Goal: Task Accomplishment & Management: Manage account settings

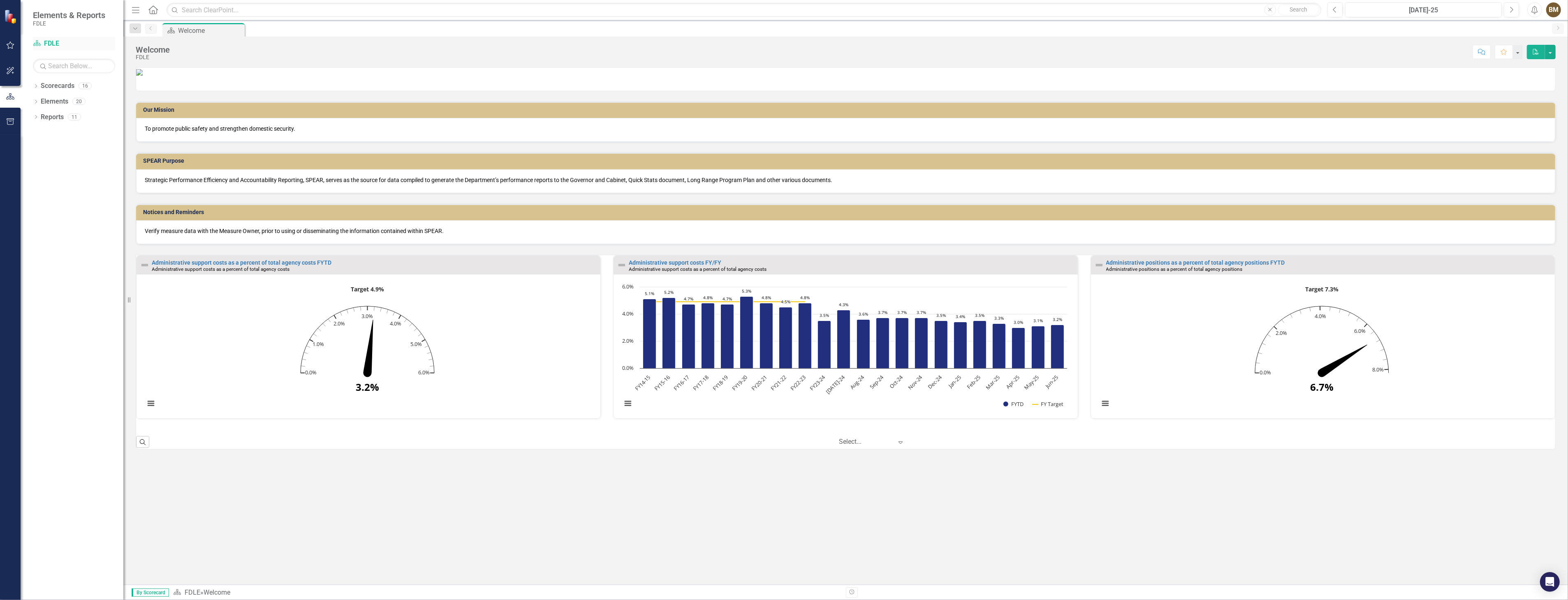
click at [48, 47] on link "Scorecard FDLE" at bounding box center [74, 44] width 82 height 10
click at [33, 88] on icon "Dropdown" at bounding box center [35, 86] width 5 height 4
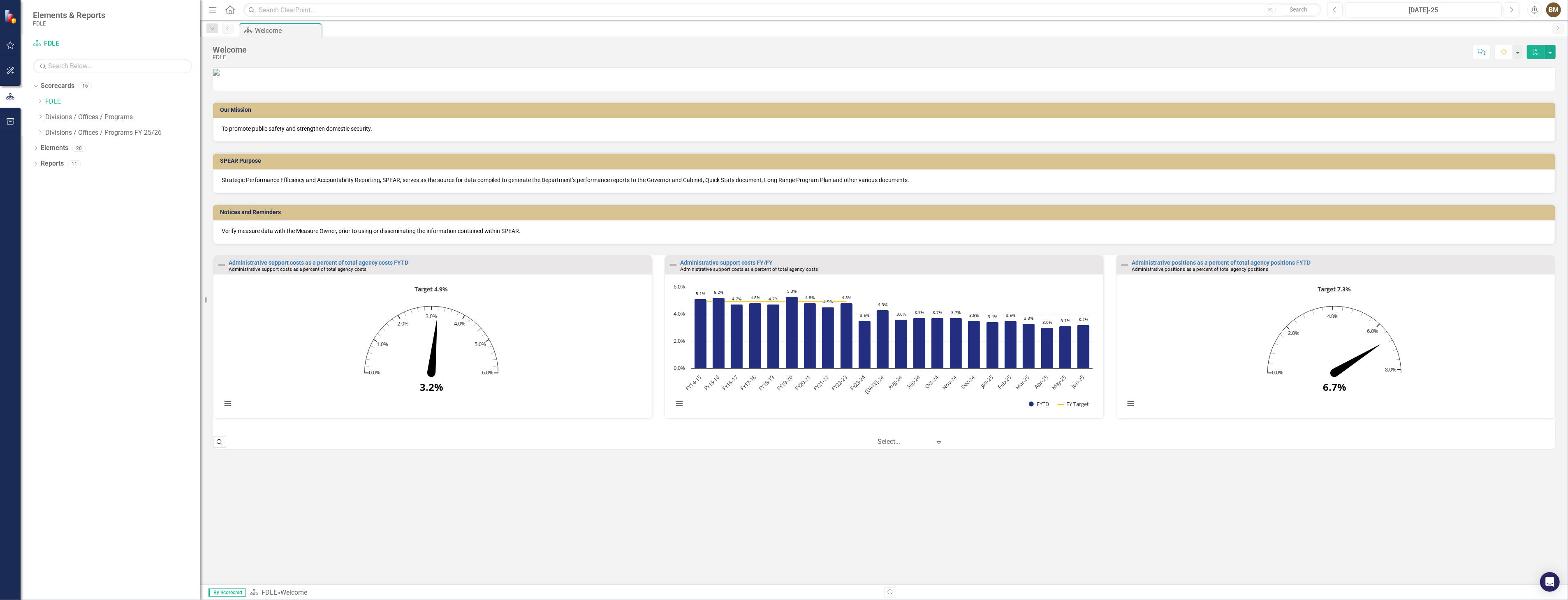
drag, startPoint x: 124, startPoint y: 114, endPoint x: 200, endPoint y: 119, distance: 76.2
click at [200, 119] on div "Resize" at bounding box center [203, 300] width 7 height 600
click at [40, 134] on icon "Dropdown" at bounding box center [40, 132] width 6 height 5
click at [80, 149] on link "Business Support Program FY 25/26" at bounding box center [127, 148] width 147 height 10
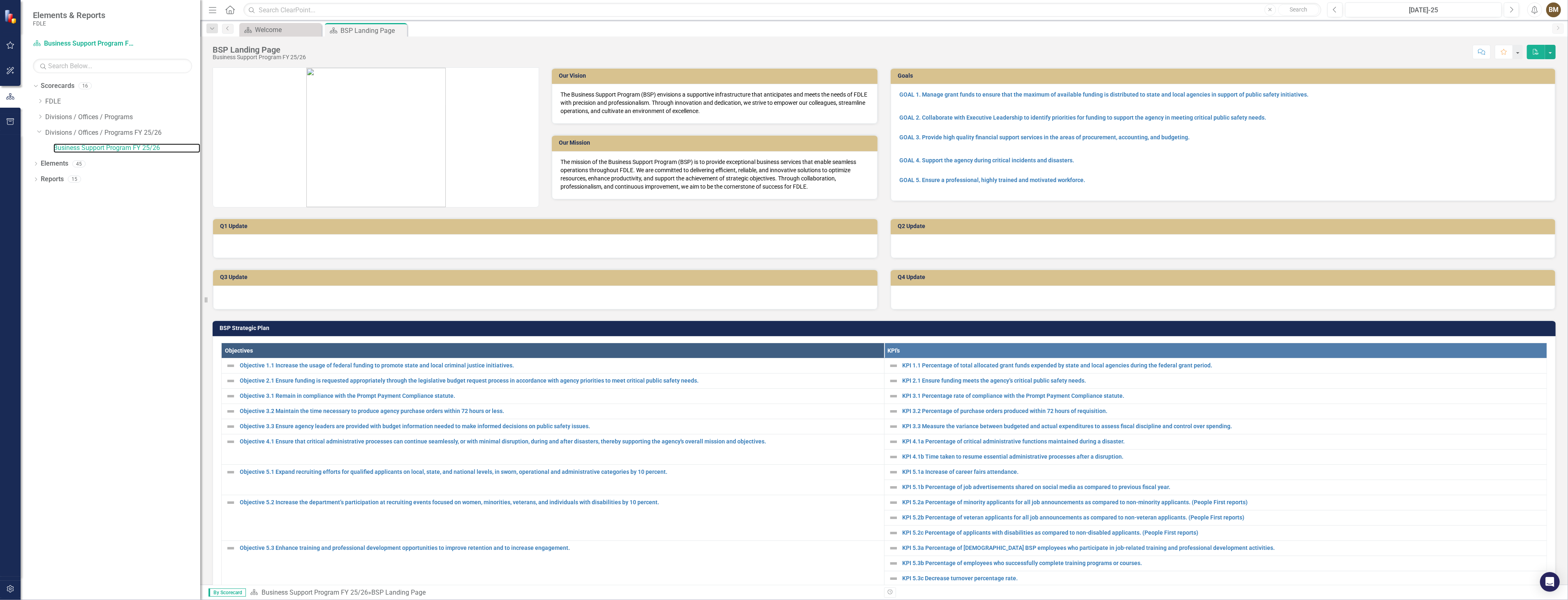
scroll to position [137, 0]
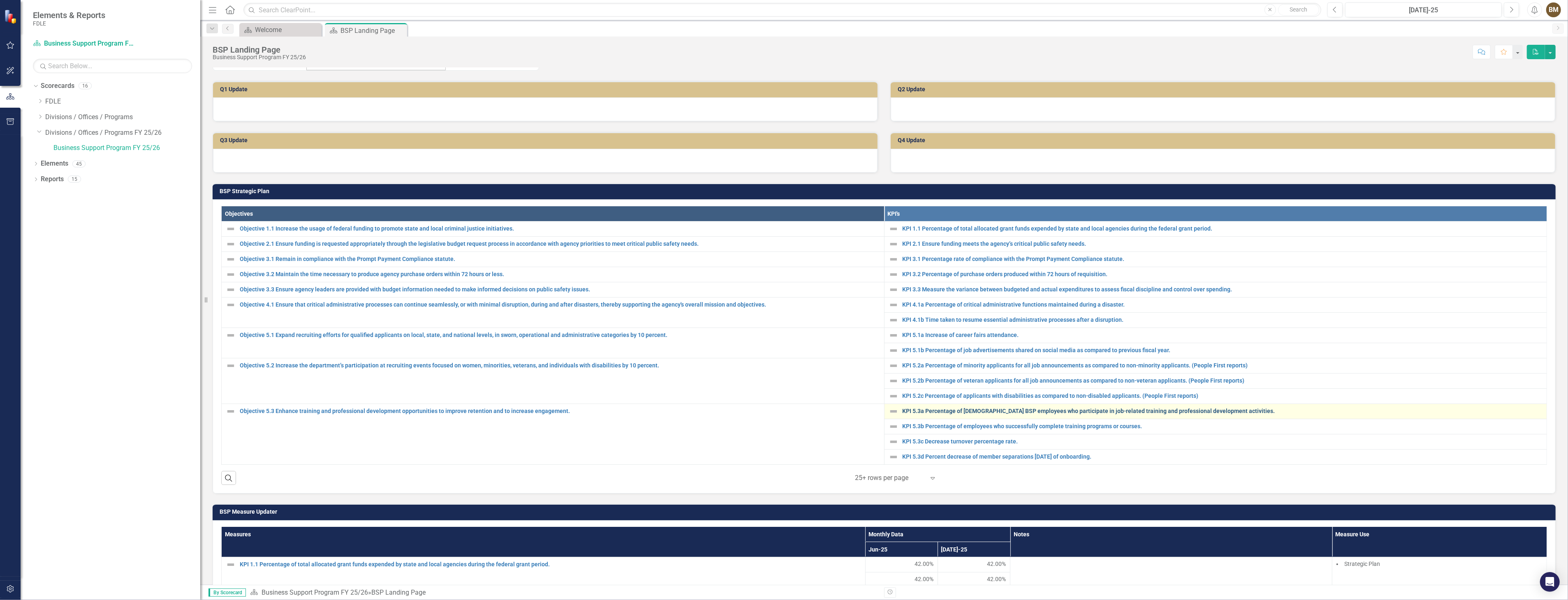
click at [948, 410] on link "KPI 5.3a Percentage of [DEMOGRAPHIC_DATA] BSP employees who participate in job-…" at bounding box center [1223, 411] width 640 height 6
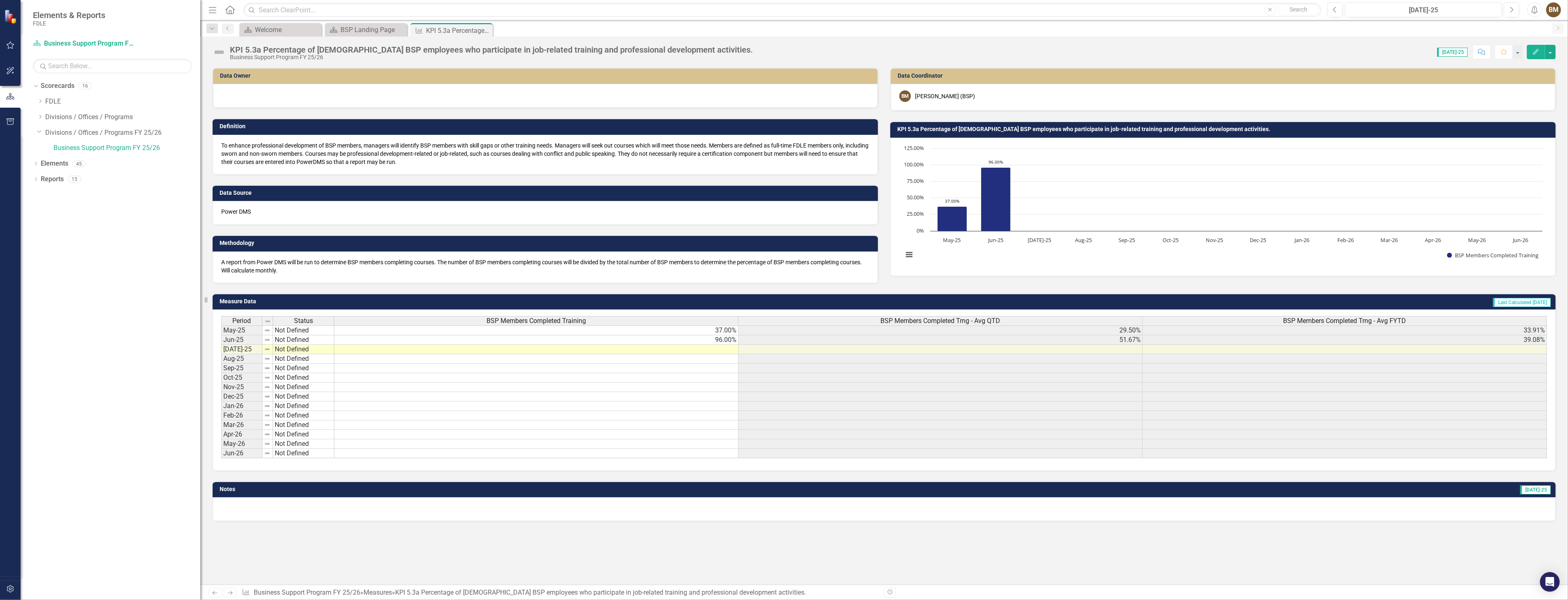
click at [712, 349] on td at bounding box center [536, 350] width 404 height 10
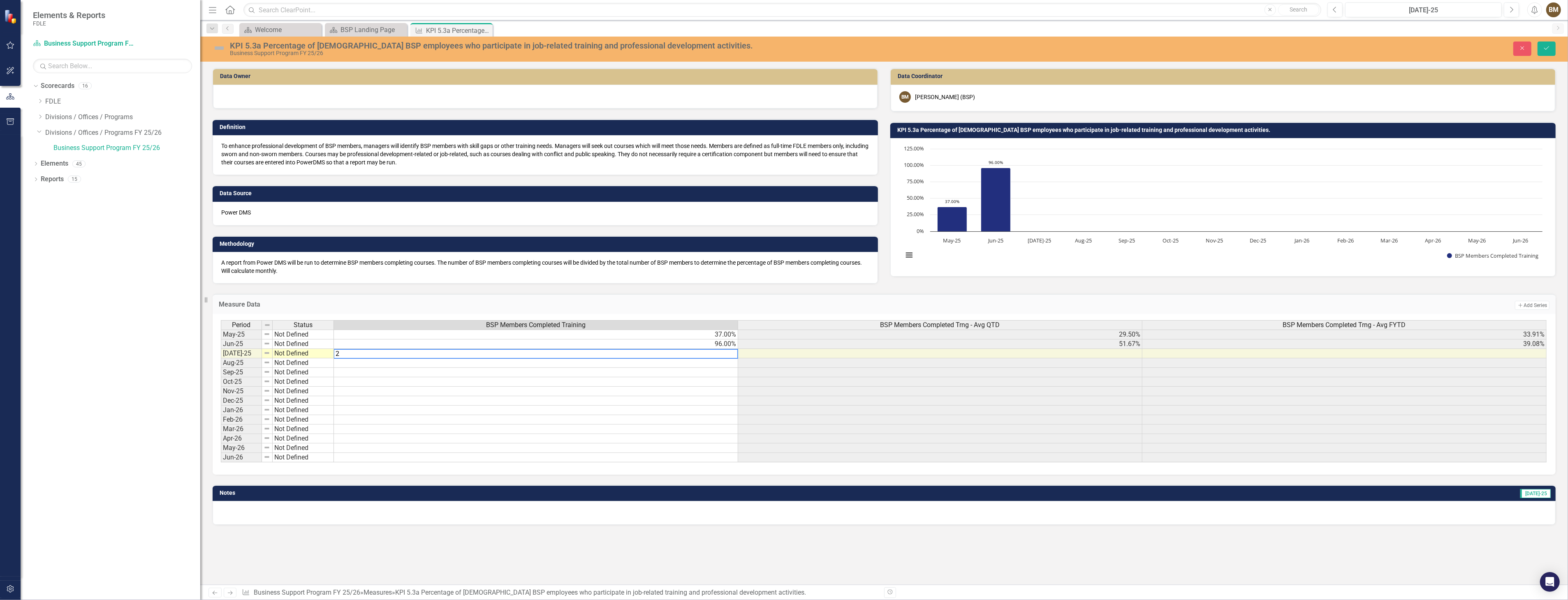
type textarea "26"
click at [1547, 48] on icon "Save" at bounding box center [1547, 47] width 7 height 5
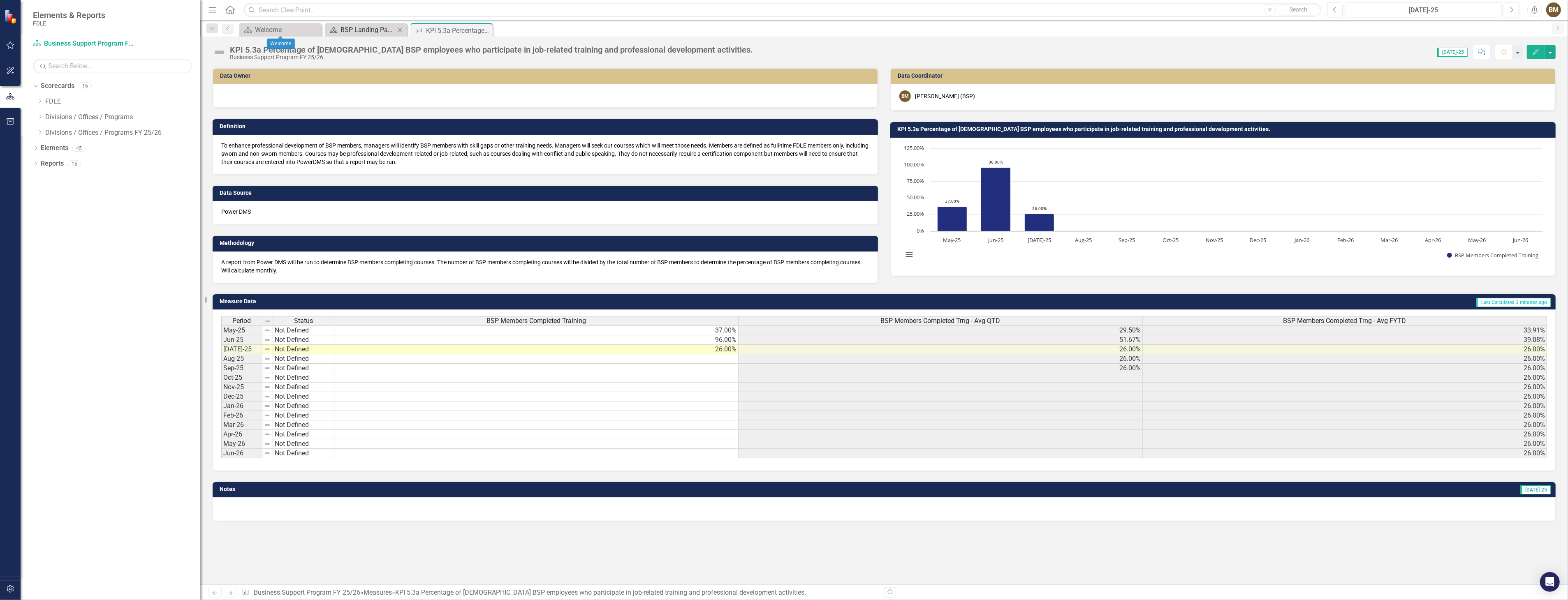
click at [357, 29] on div "BSP Landing Page" at bounding box center [367, 30] width 54 height 10
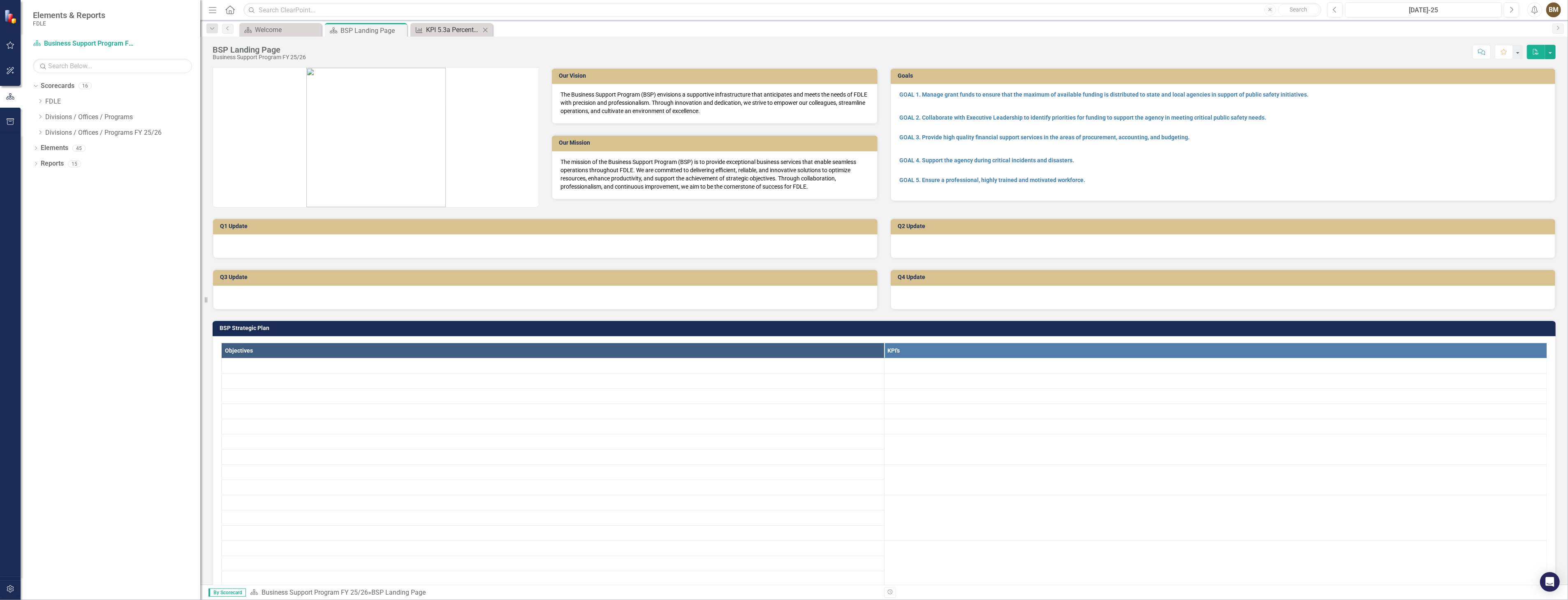
click at [440, 28] on div "KPI 5.3a Percentage of [DEMOGRAPHIC_DATA] BSP employees who participate in job-…" at bounding box center [453, 30] width 54 height 10
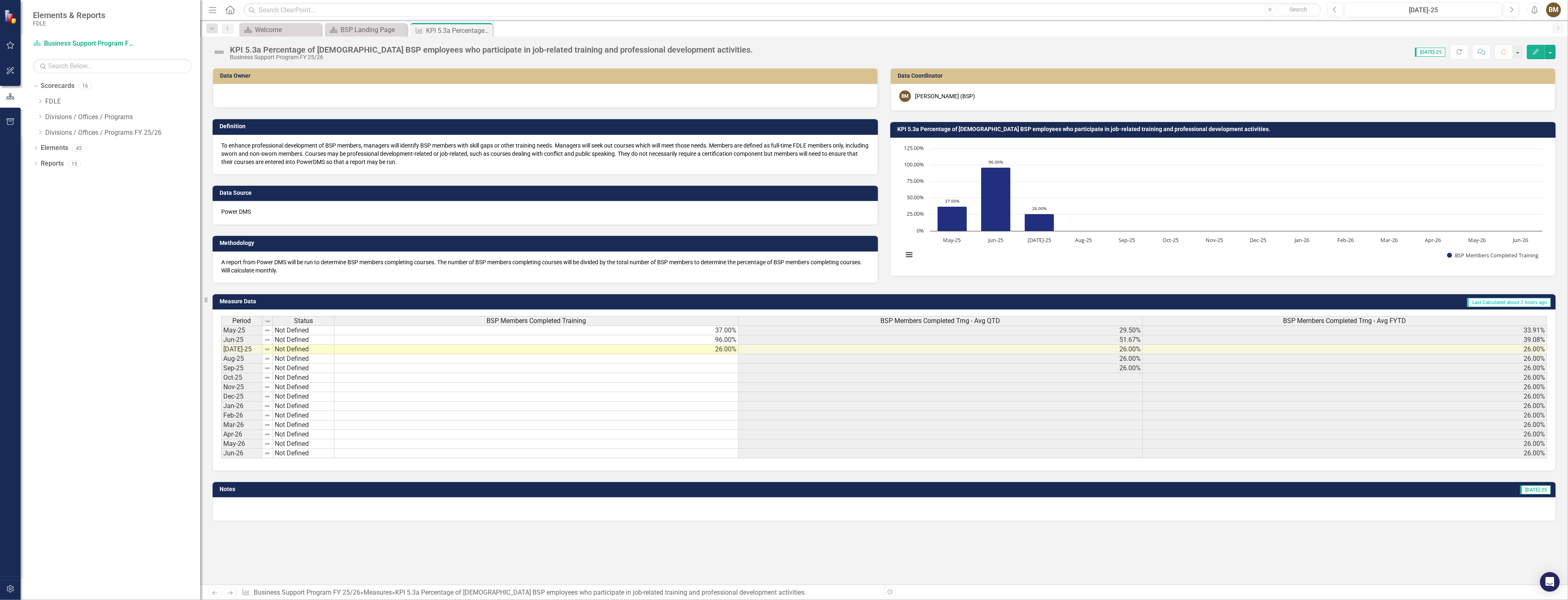
click at [881, 39] on div "KPI 5.3a Percentage of [DEMOGRAPHIC_DATA] BSP employees who participate in job-…" at bounding box center [884, 49] width 1368 height 25
click at [351, 29] on div "BSP Landing Page" at bounding box center [367, 30] width 54 height 10
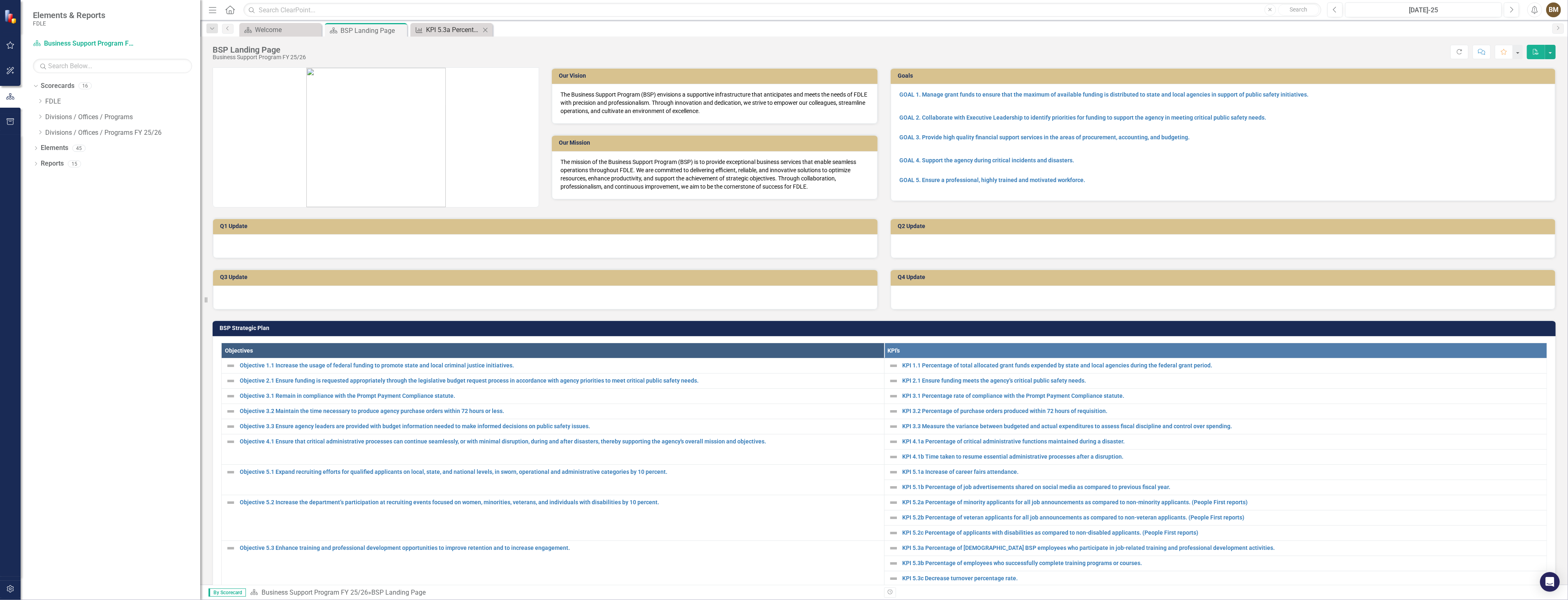
click at [447, 30] on div "KPI 5.3a Percentage of [DEMOGRAPHIC_DATA] BSP employees who participate in job-…" at bounding box center [453, 30] width 54 height 10
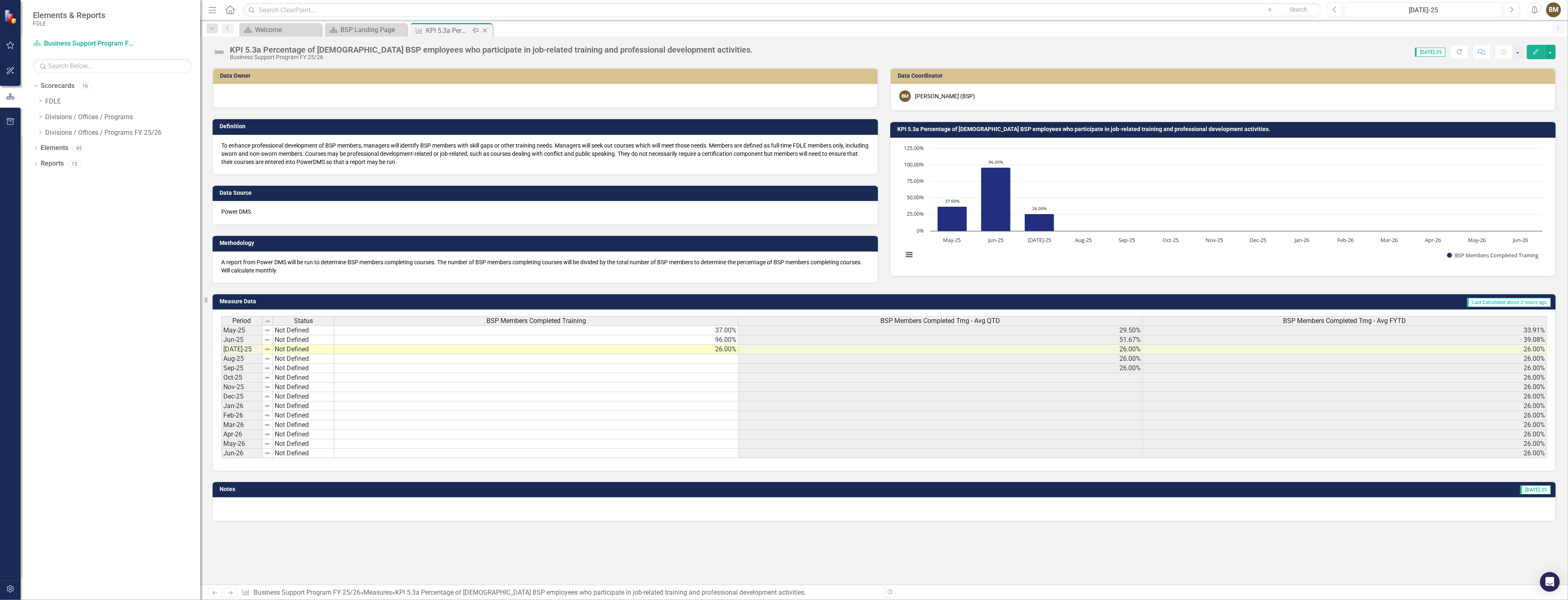
click at [485, 30] on icon at bounding box center [485, 30] width 4 height 4
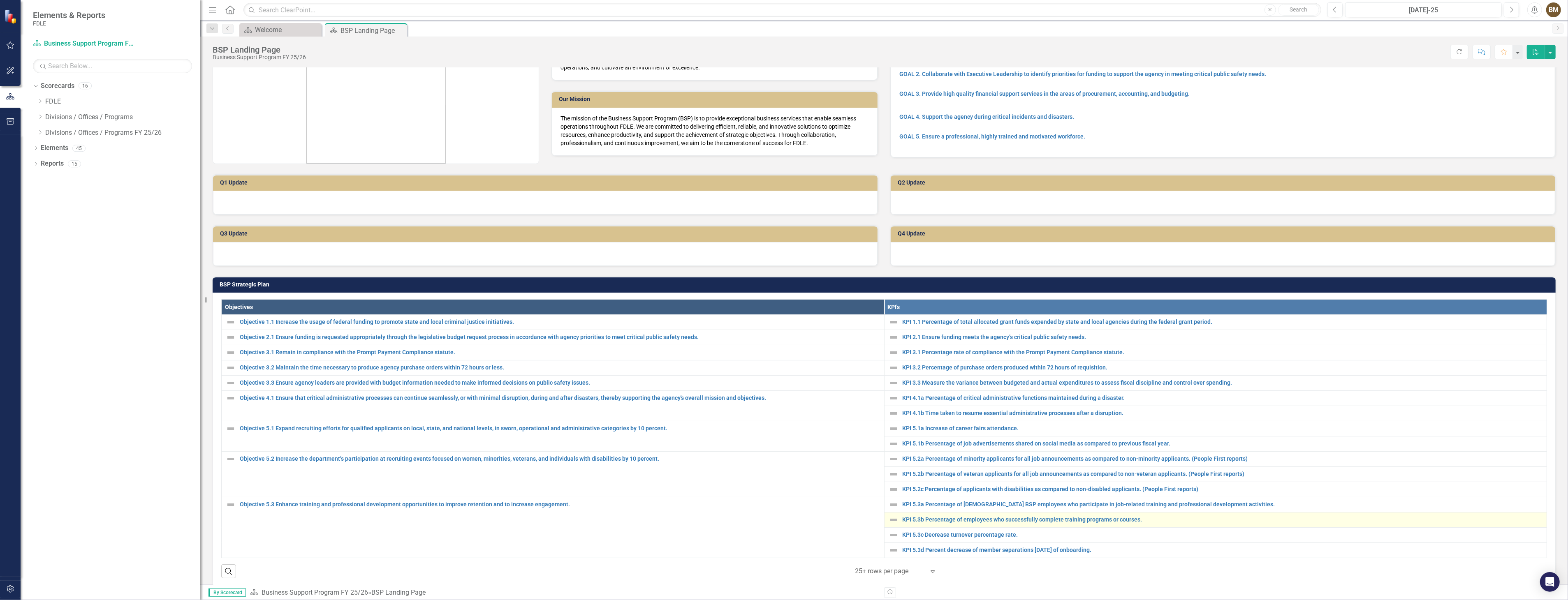
scroll to position [91, 0]
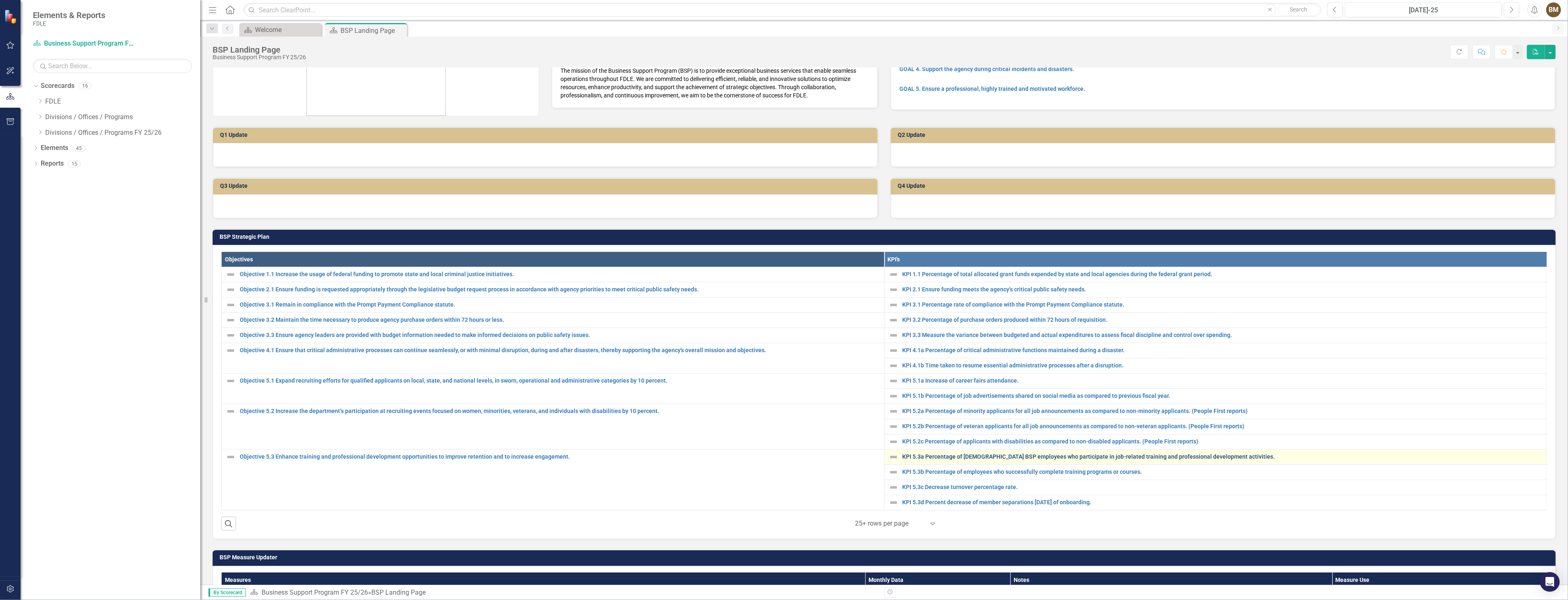
click at [929, 458] on link "KPI 5.3a Percentage of [DEMOGRAPHIC_DATA] BSP employees who participate in job-…" at bounding box center [1223, 457] width 640 height 6
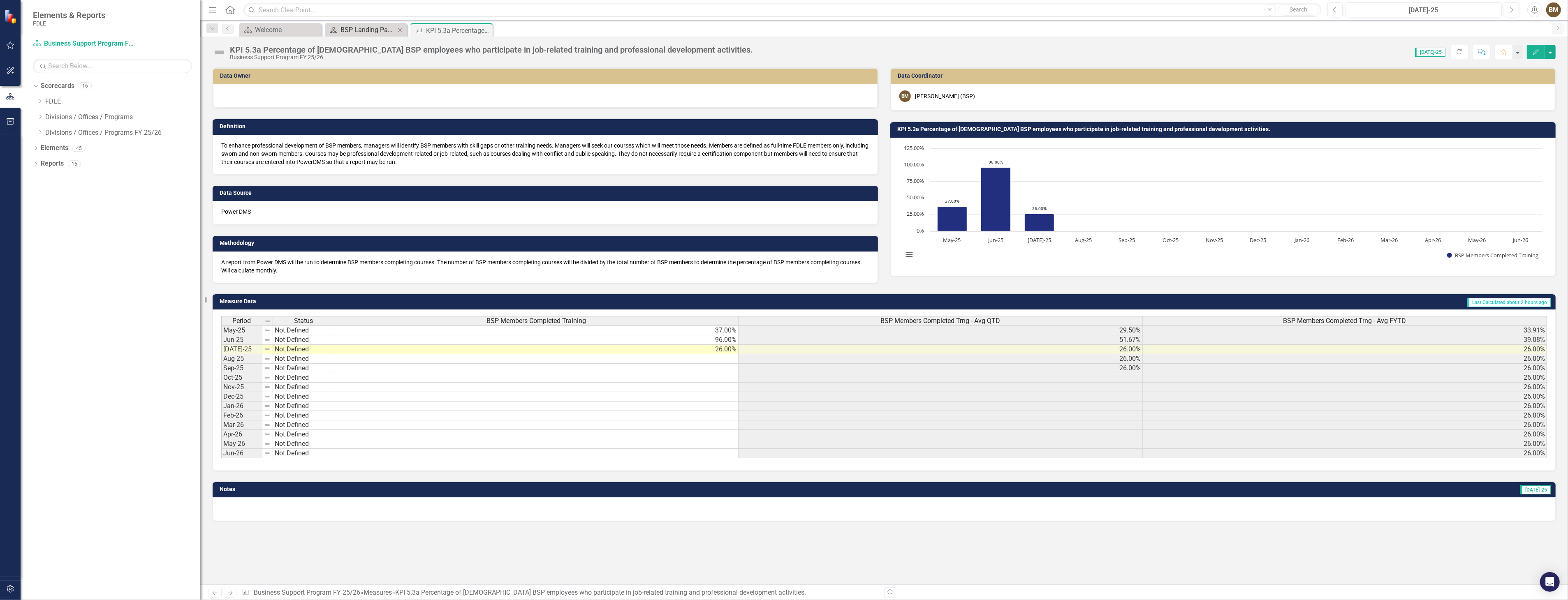
click at [357, 28] on div "BSP Landing Page" at bounding box center [367, 30] width 54 height 10
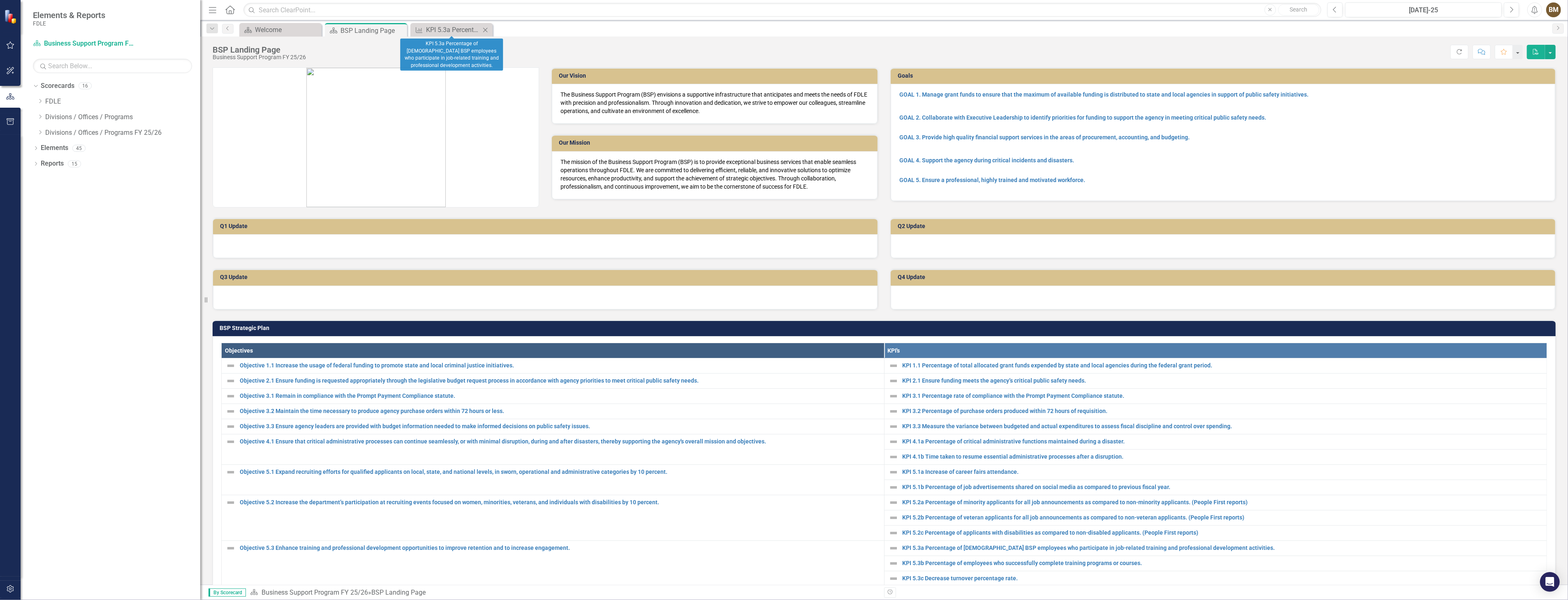
click at [483, 29] on icon "Close" at bounding box center [485, 30] width 9 height 7
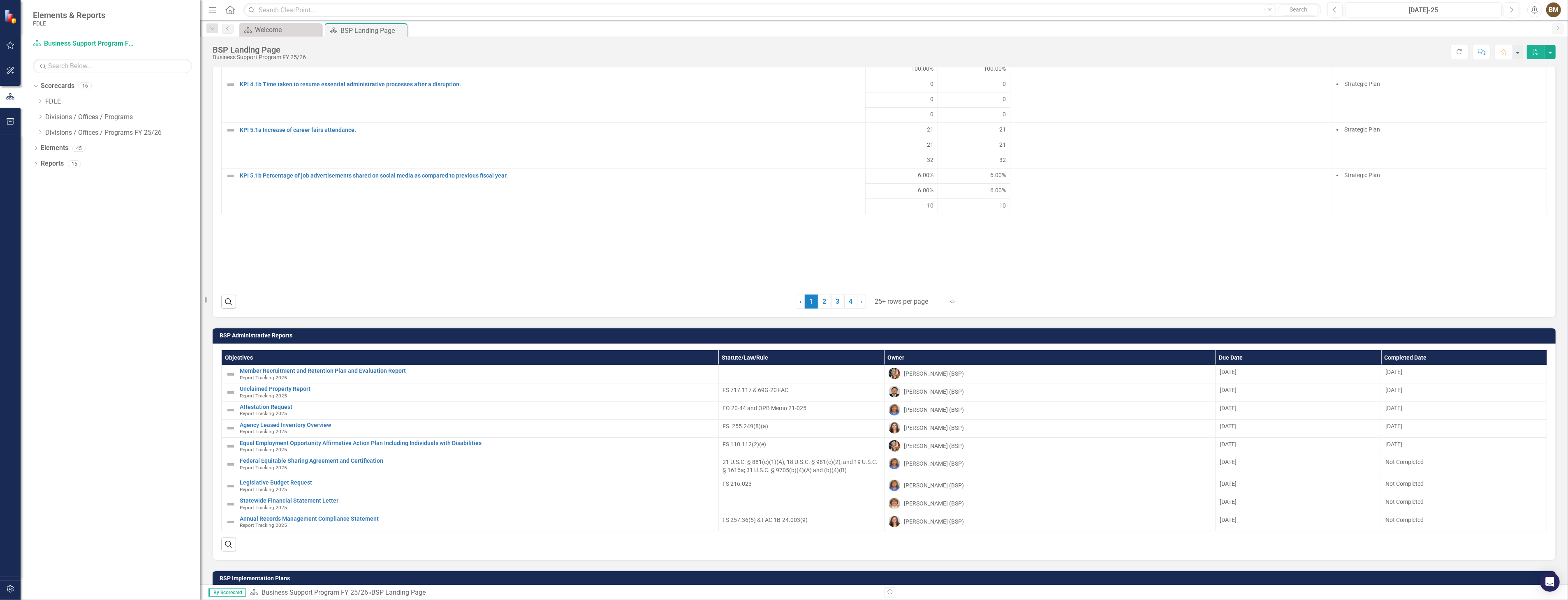
scroll to position [868, 0]
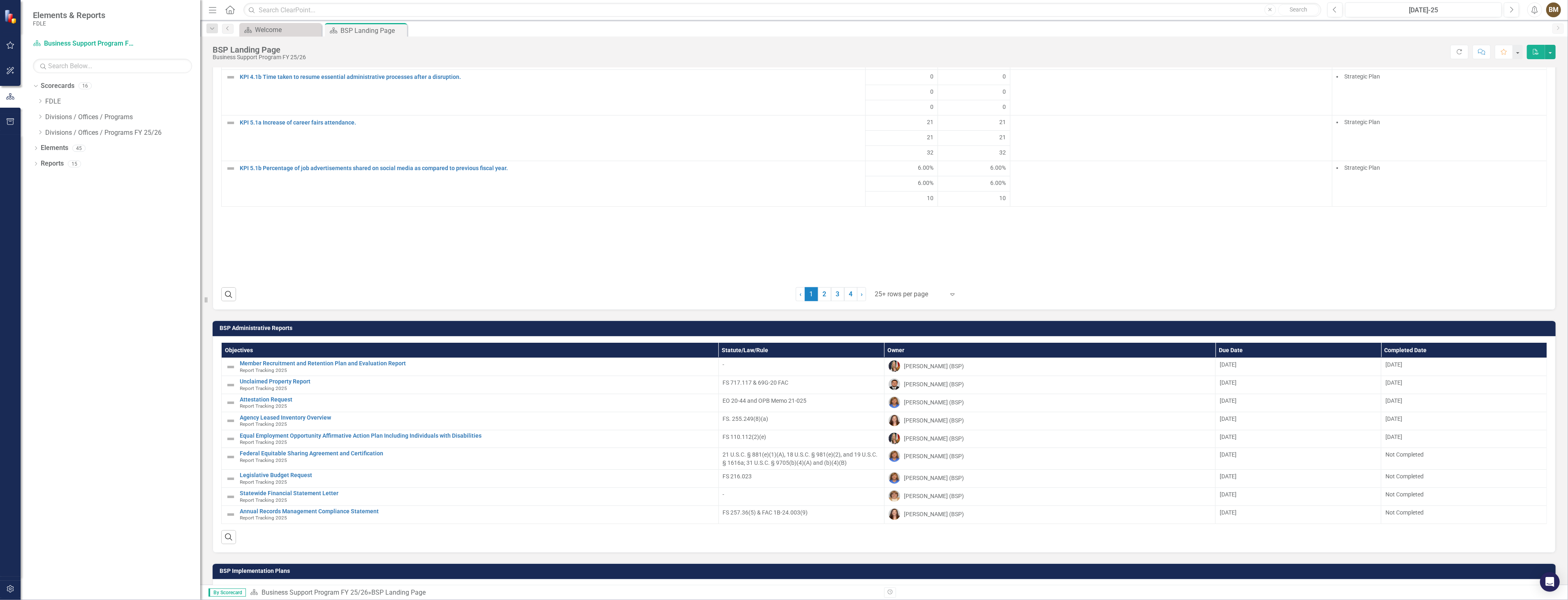
click at [950, 296] on icon at bounding box center [952, 295] width 4 height 2
click at [920, 290] on div "Display All Rows" at bounding box center [914, 286] width 77 height 10
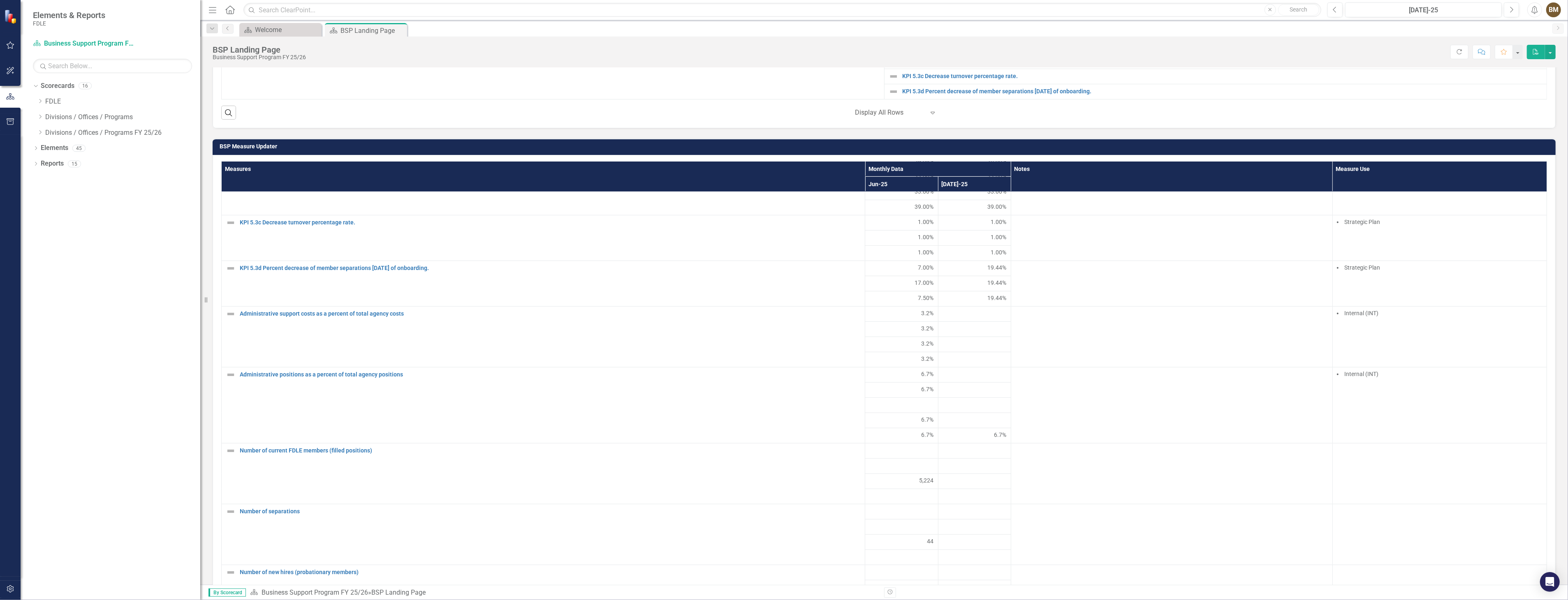
scroll to position [594, 0]
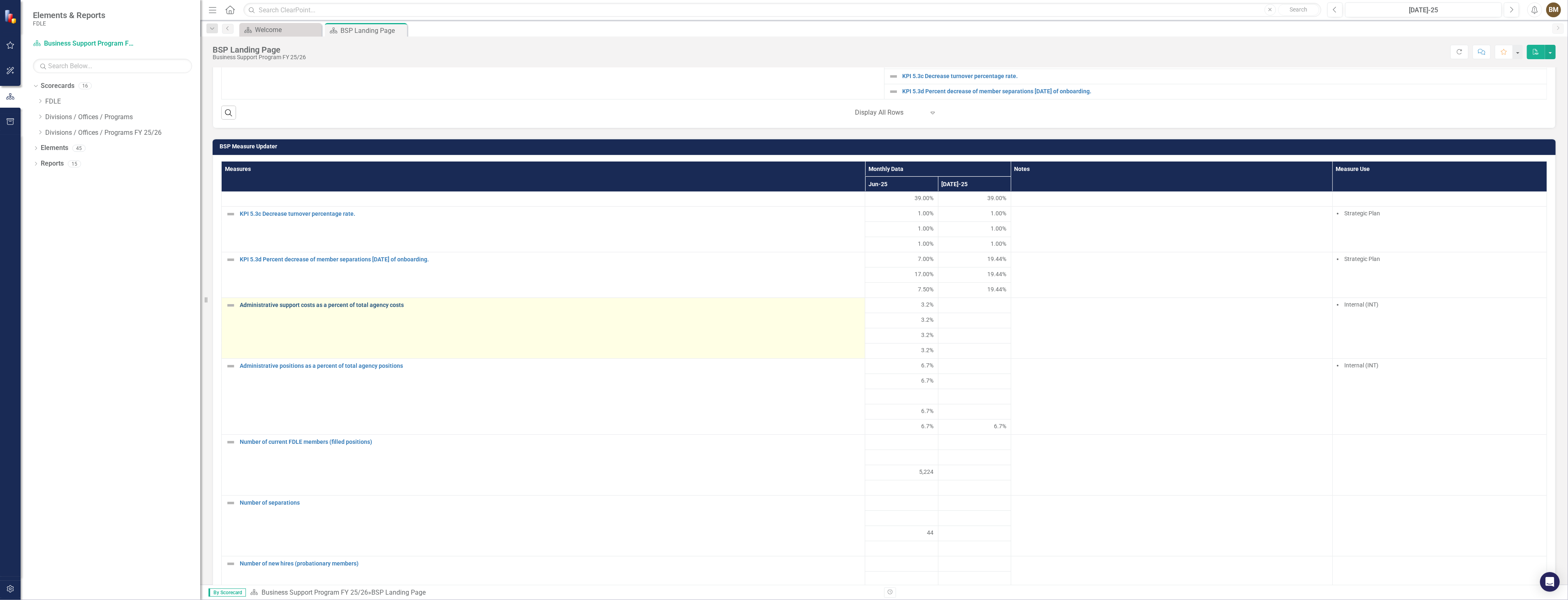
click at [359, 309] on link "Administrative support costs as a percent of total agency costs" at bounding box center [550, 305] width 621 height 6
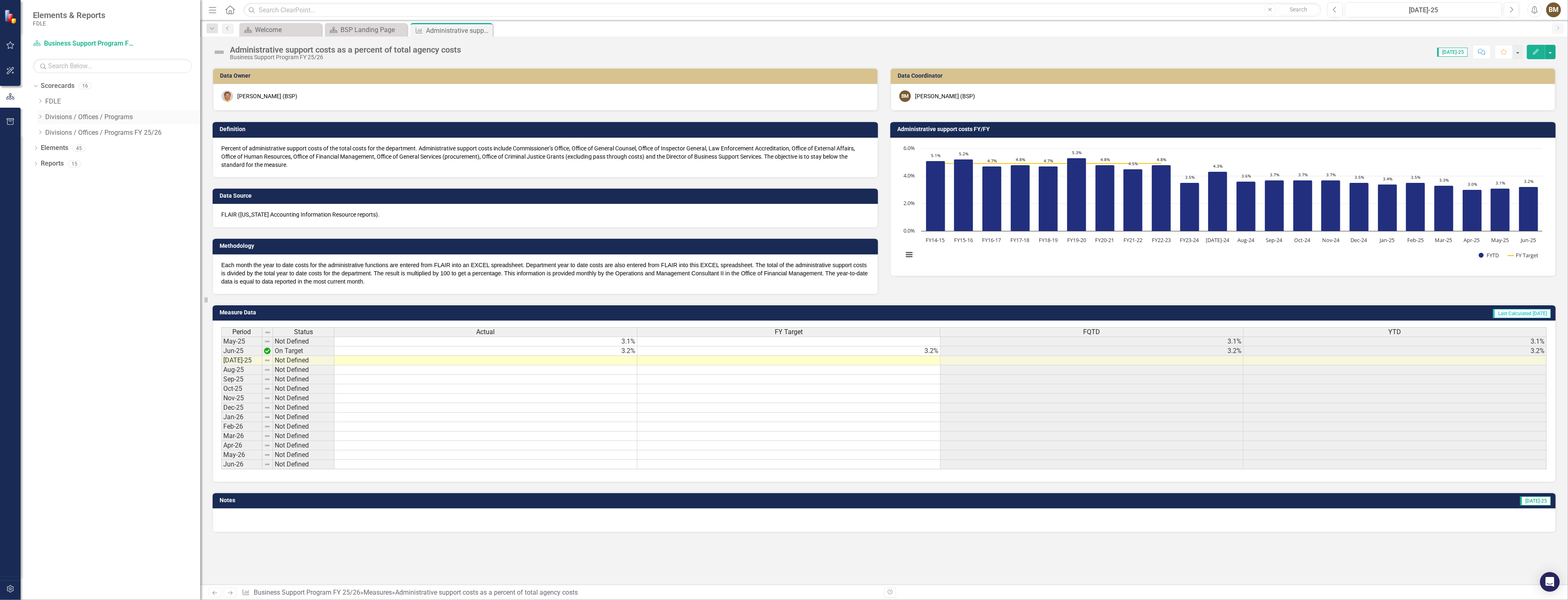
click at [109, 120] on link "Divisions / Offices / Programs" at bounding box center [122, 117] width 155 height 10
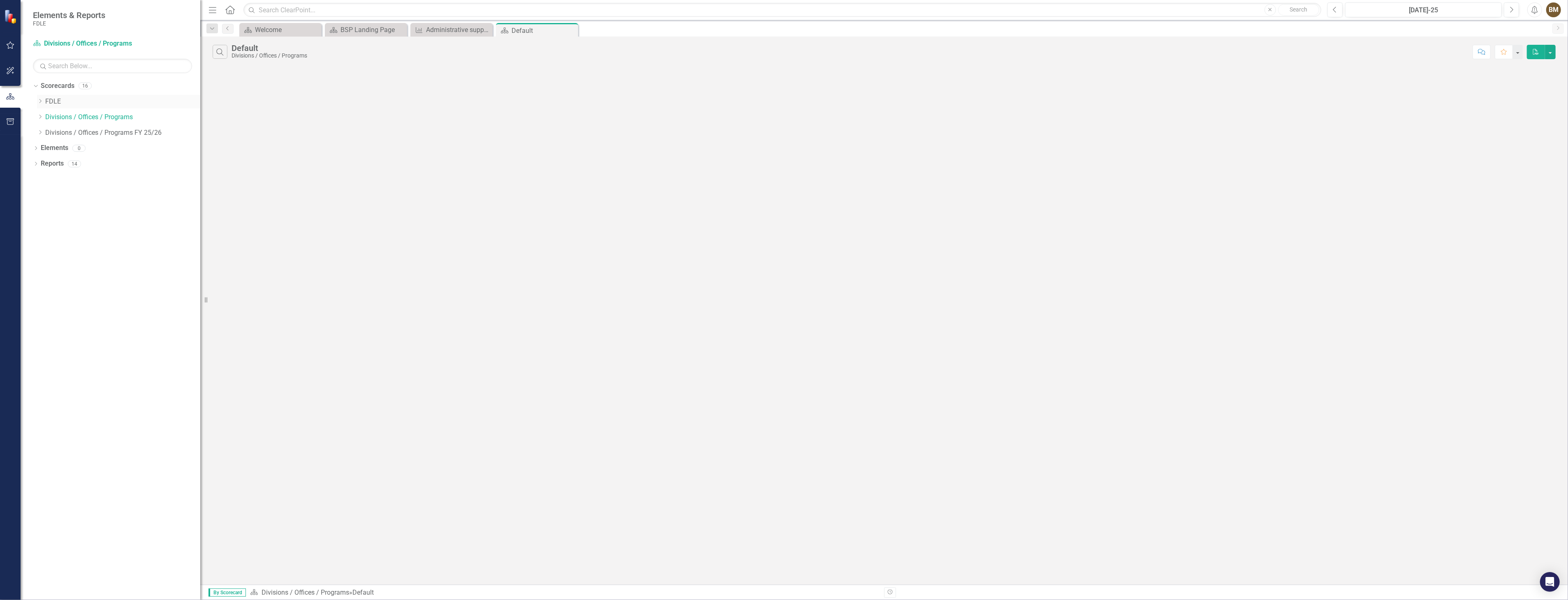
click at [39, 101] on icon "Dropdown" at bounding box center [40, 101] width 6 height 5
click at [40, 180] on icon "Dropdown" at bounding box center [40, 179] width 6 height 5
click at [61, 197] on link "BSP" at bounding box center [127, 195] width 147 height 10
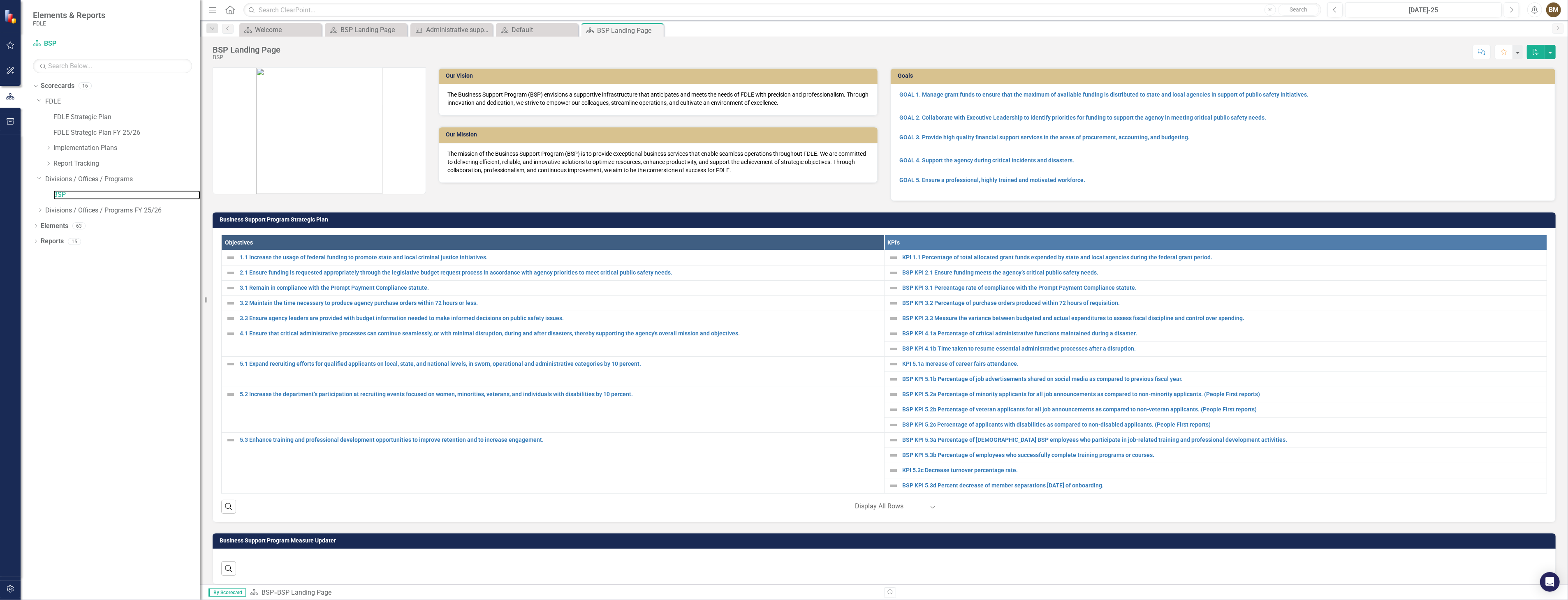
scroll to position [183, 0]
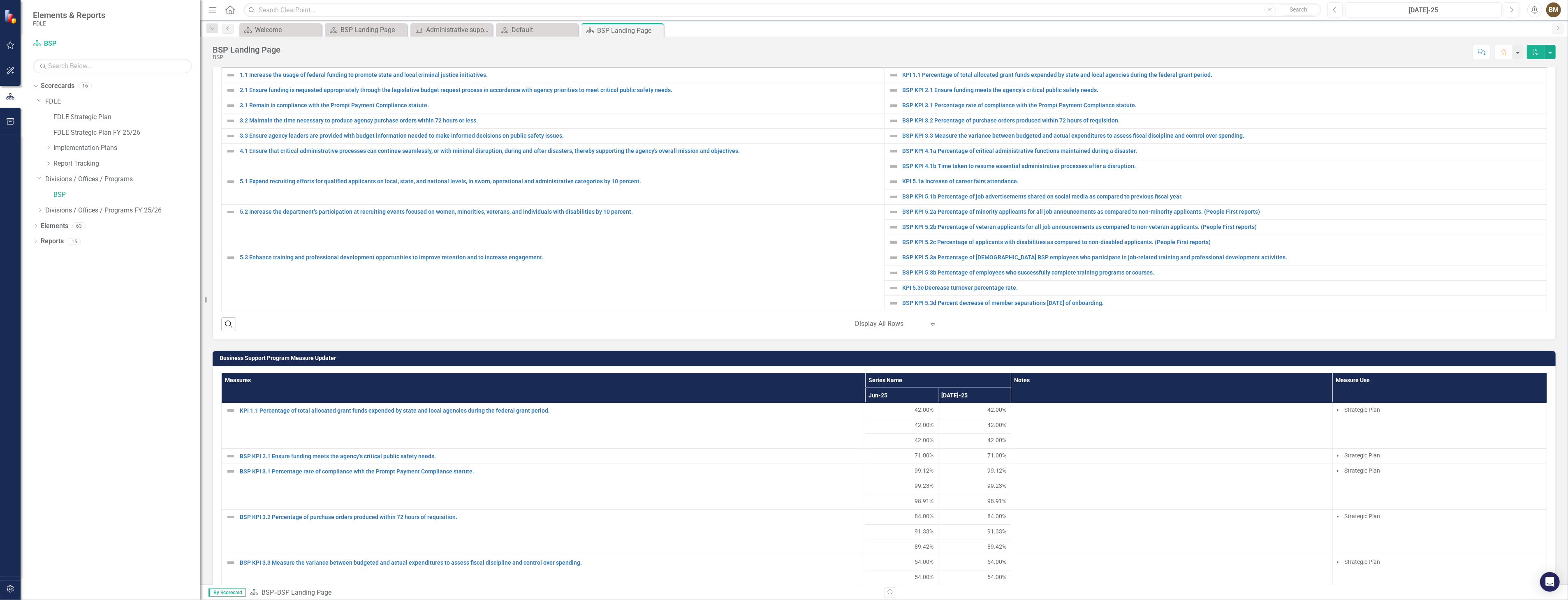
click at [862, 330] on div at bounding box center [890, 324] width 70 height 11
click at [976, 338] on div "Objectives KPI's 1.1 Increase the usage of federal funding to promote state and…" at bounding box center [884, 193] width 1343 height 295
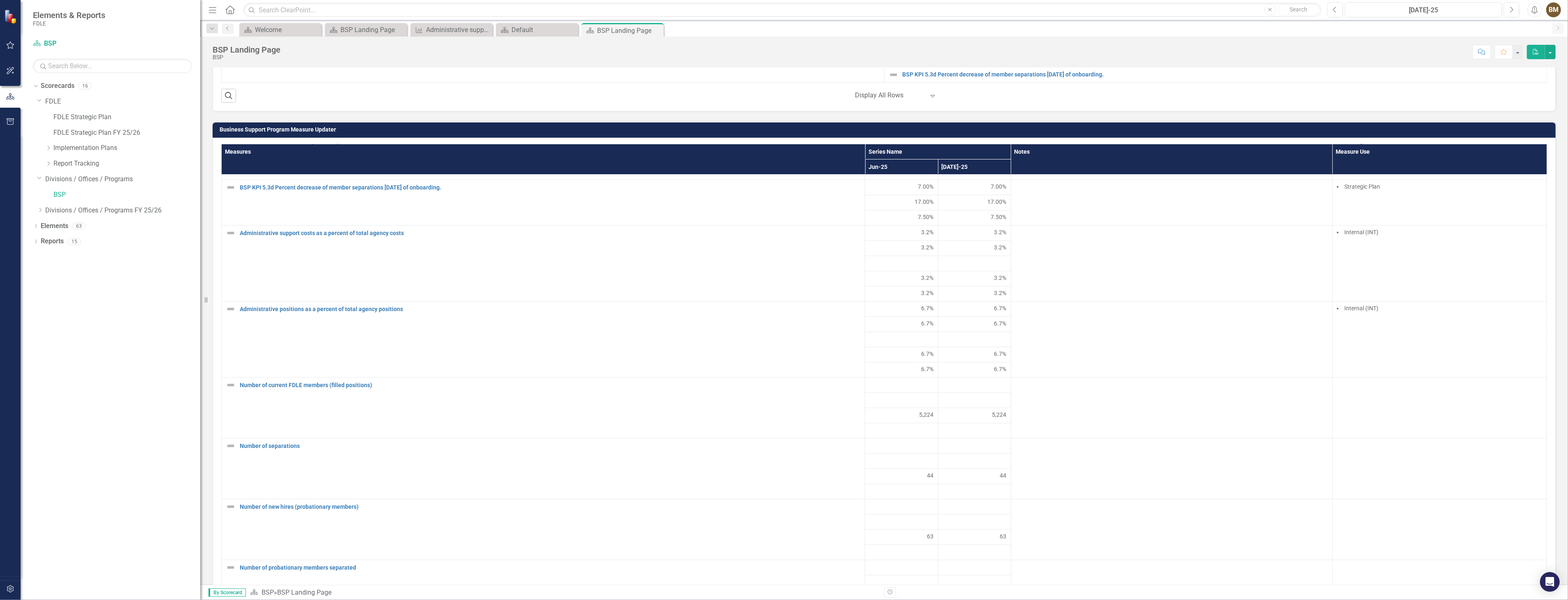
scroll to position [663, 0]
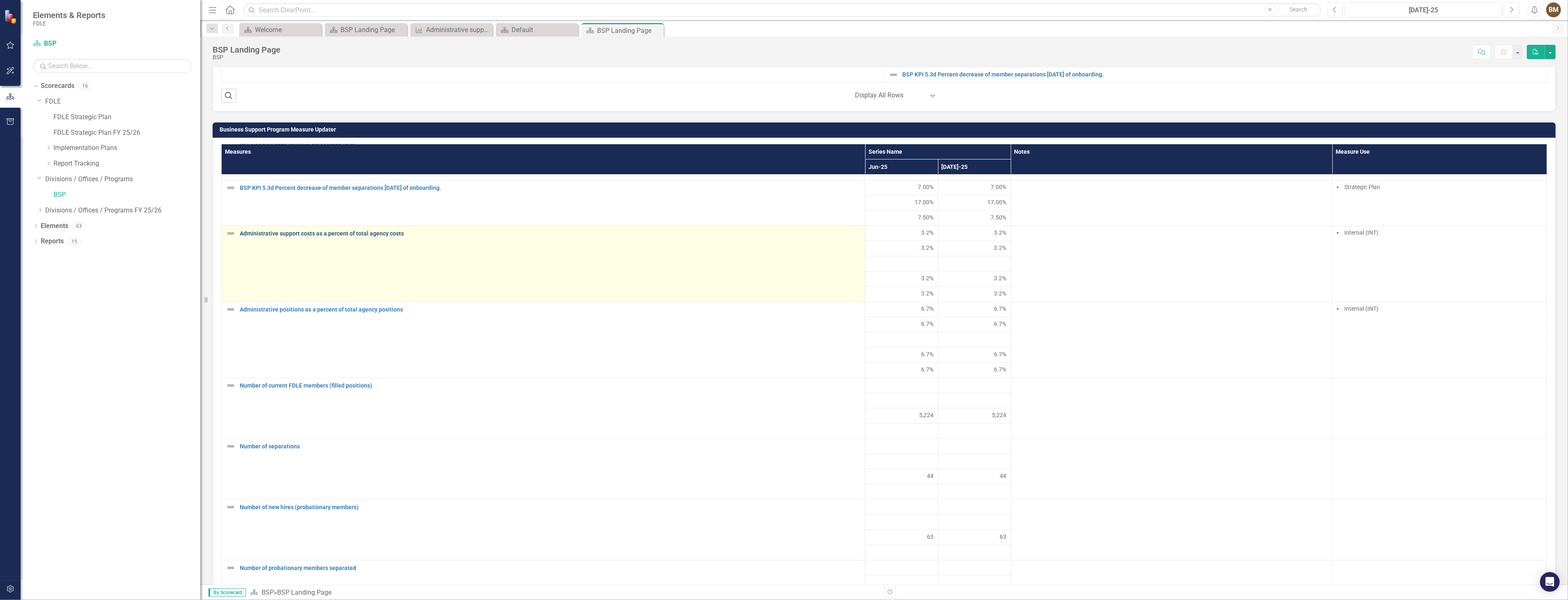
click at [351, 237] on link "Administrative support costs as a percent of total agency costs" at bounding box center [550, 234] width 621 height 6
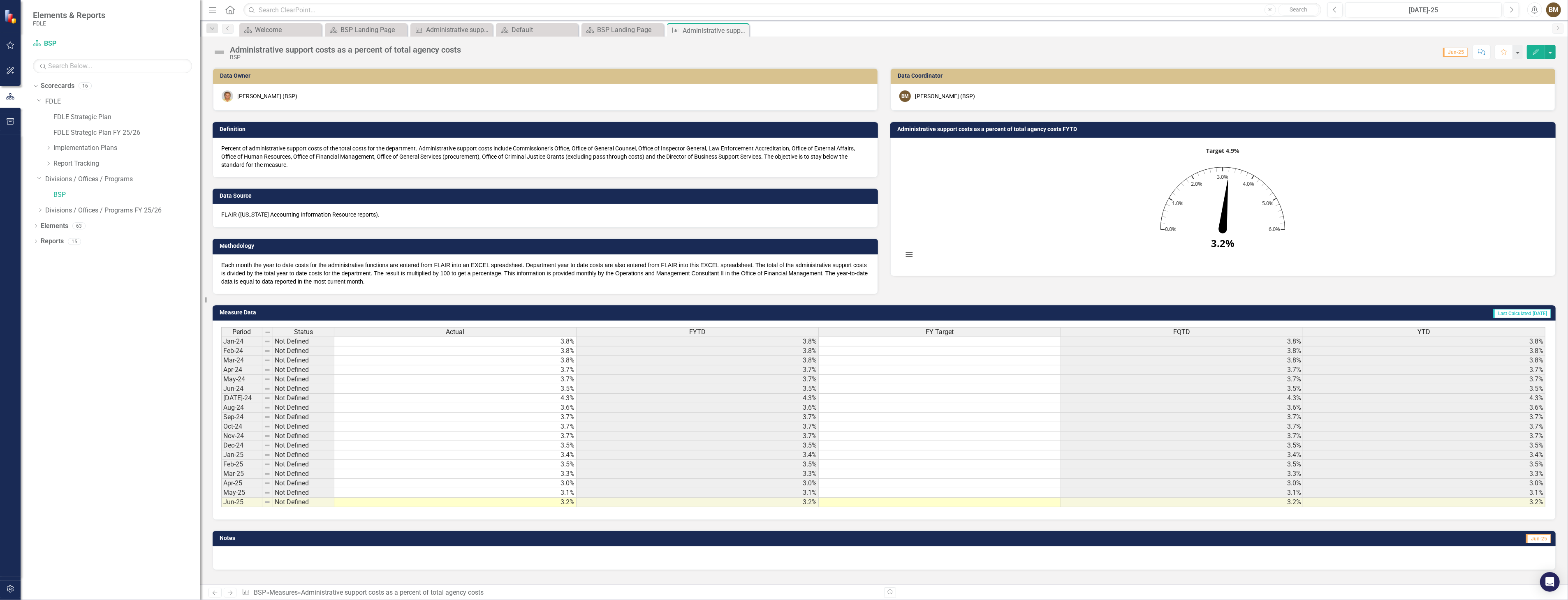
click at [562, 475] on td "3.3%" at bounding box center [455, 475] width 242 height 10
type textarea "."
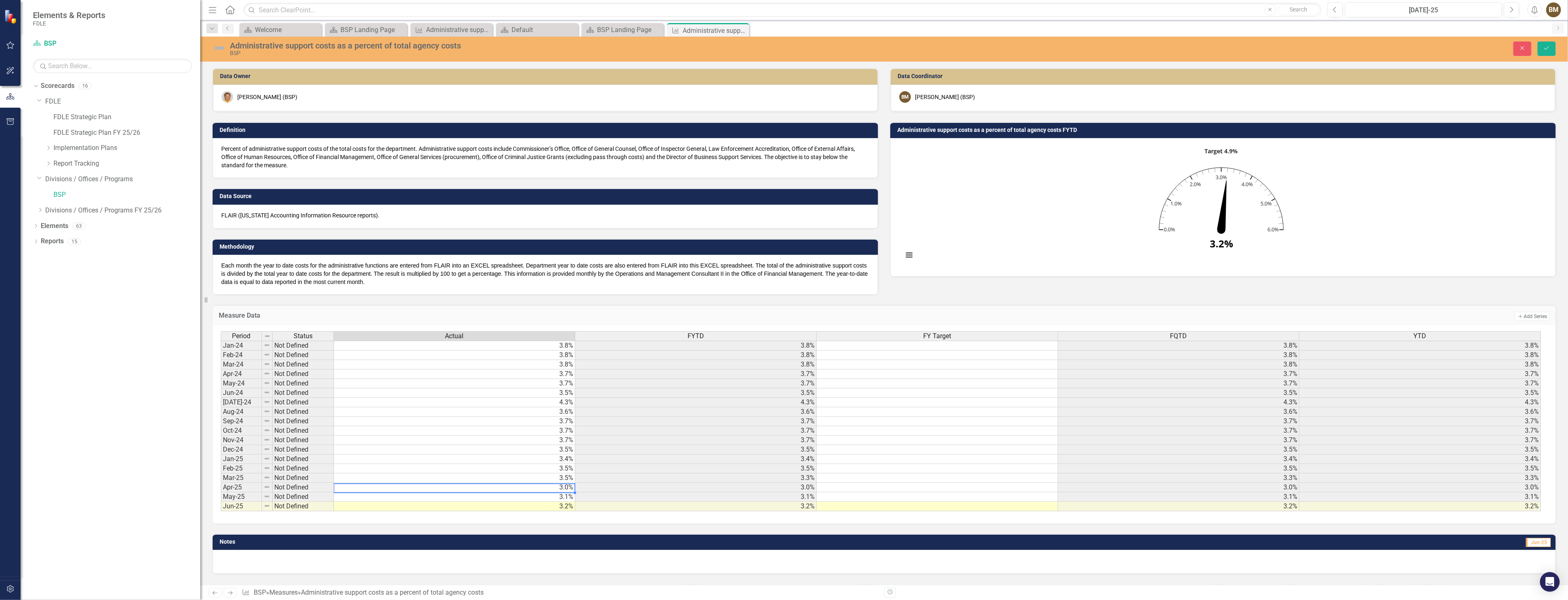
click at [562, 497] on td "3.1%" at bounding box center [455, 497] width 242 height 10
click at [564, 508] on td "3.2%" at bounding box center [455, 507] width 242 height 10
type textarea "3.1"
click at [606, 535] on div "Notes Jun-25" at bounding box center [884, 549] width 1356 height 50
click at [1546, 47] on icon "Save" at bounding box center [1547, 47] width 7 height 5
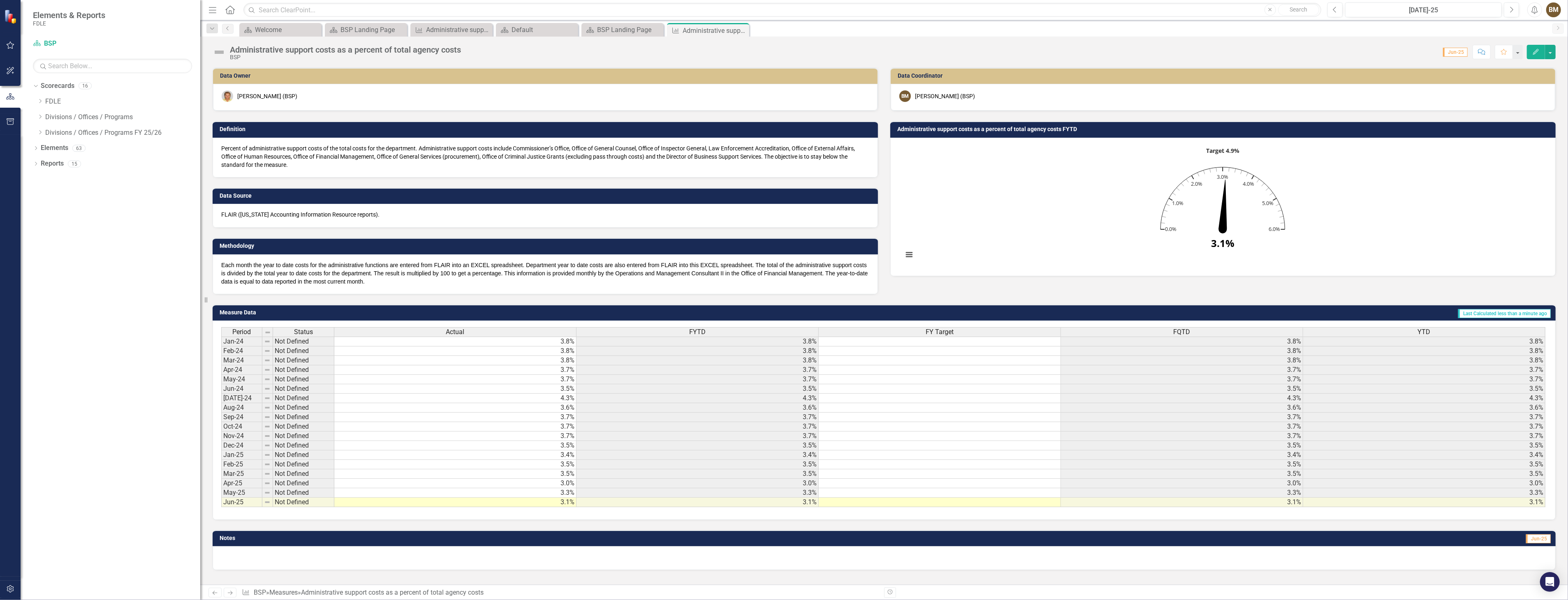
scroll to position [1, 0]
click at [0, 0] on icon at bounding box center [0, 0] width 0 height 0
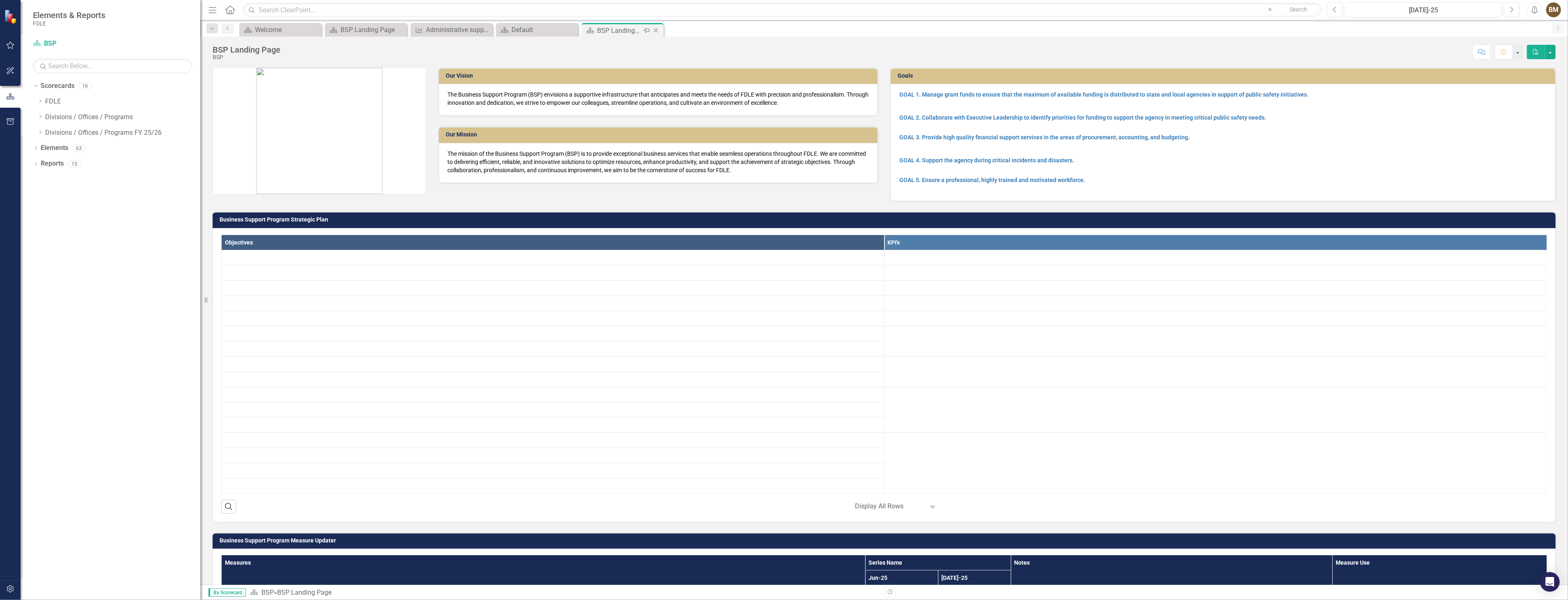
click at [655, 30] on icon at bounding box center [656, 30] width 4 height 4
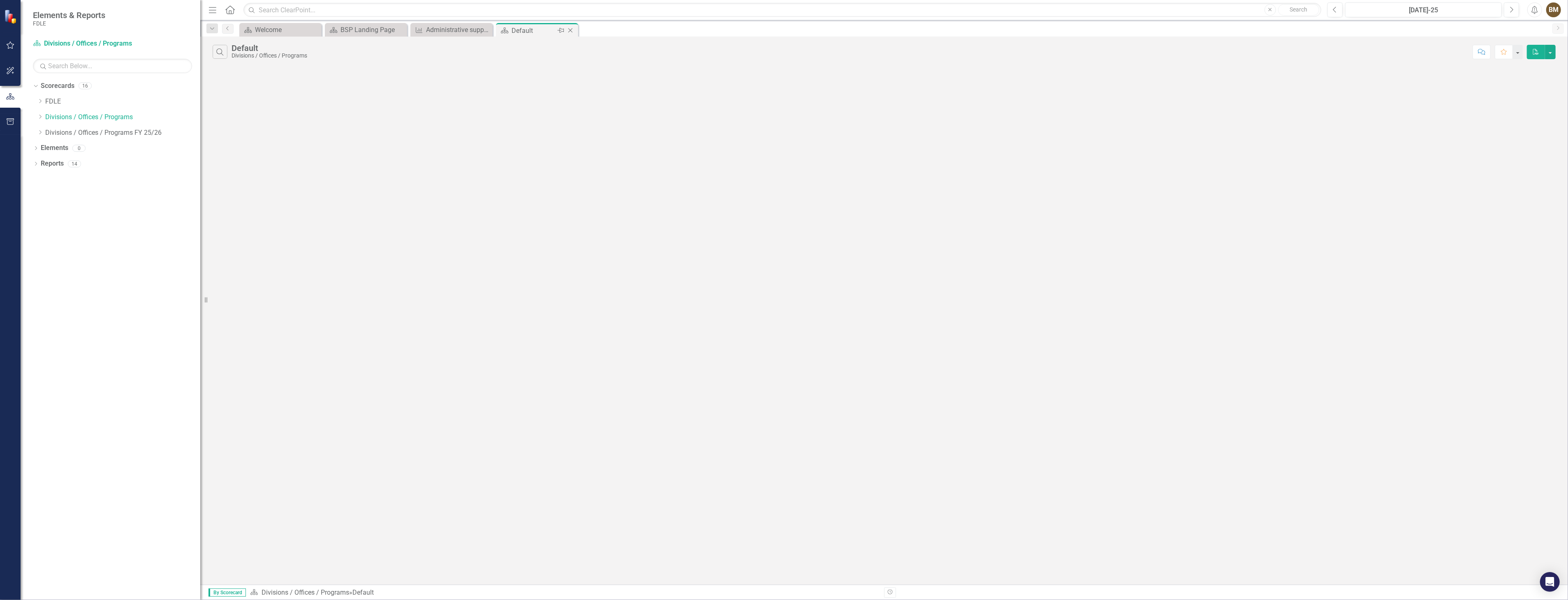
click at [572, 30] on icon "Close" at bounding box center [570, 30] width 9 height 7
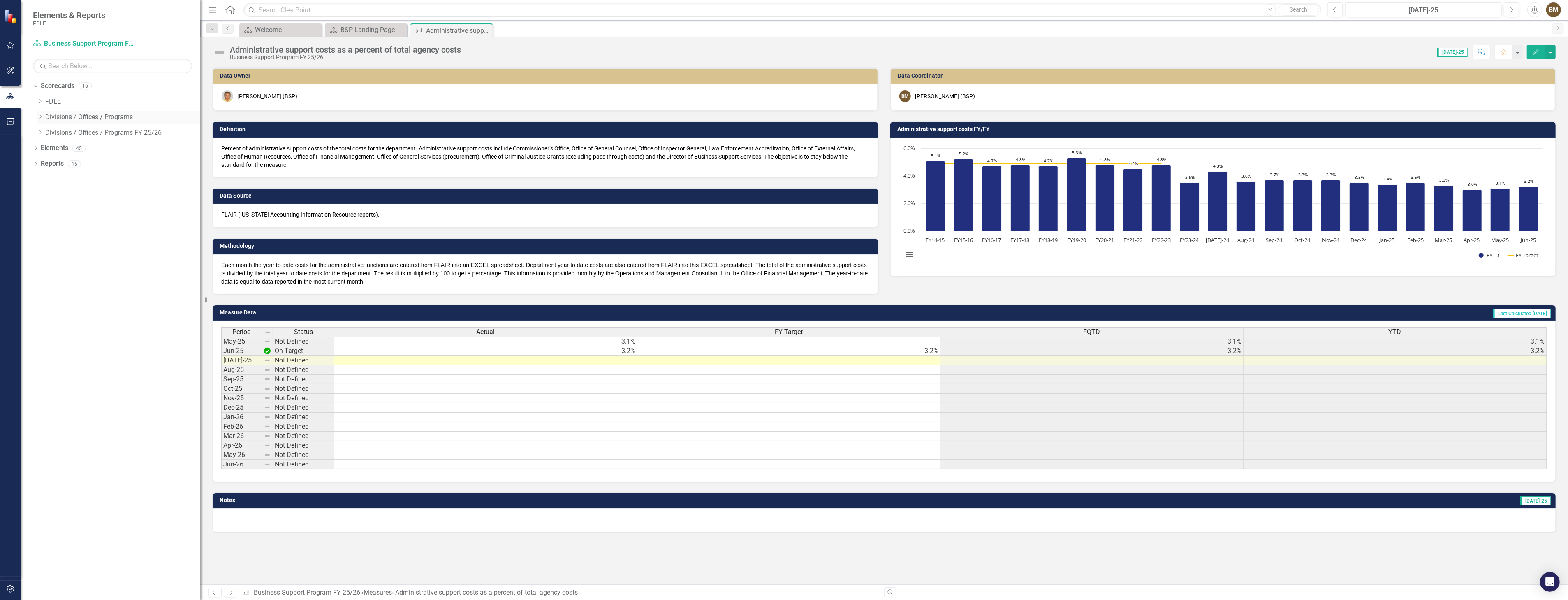
click at [39, 118] on icon "Dropdown" at bounding box center [40, 117] width 6 height 5
click at [63, 133] on link "BSP" at bounding box center [127, 133] width 147 height 10
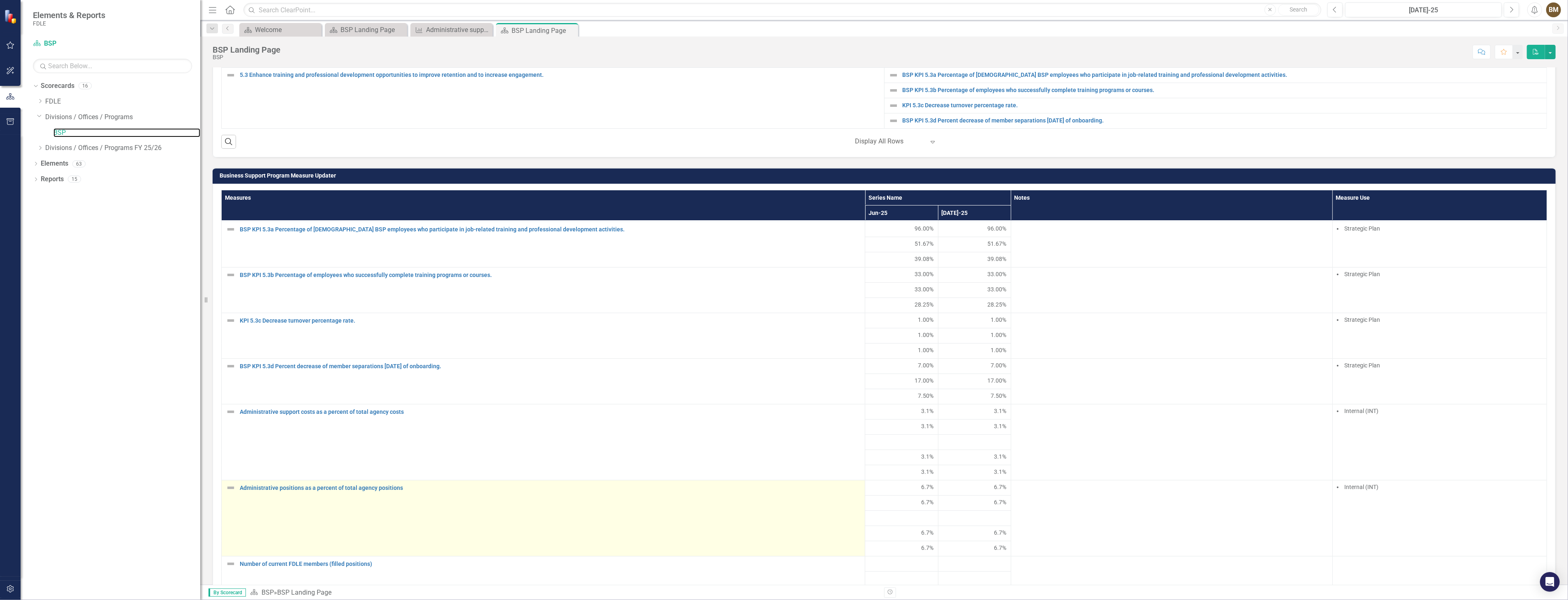
scroll to position [526, 0]
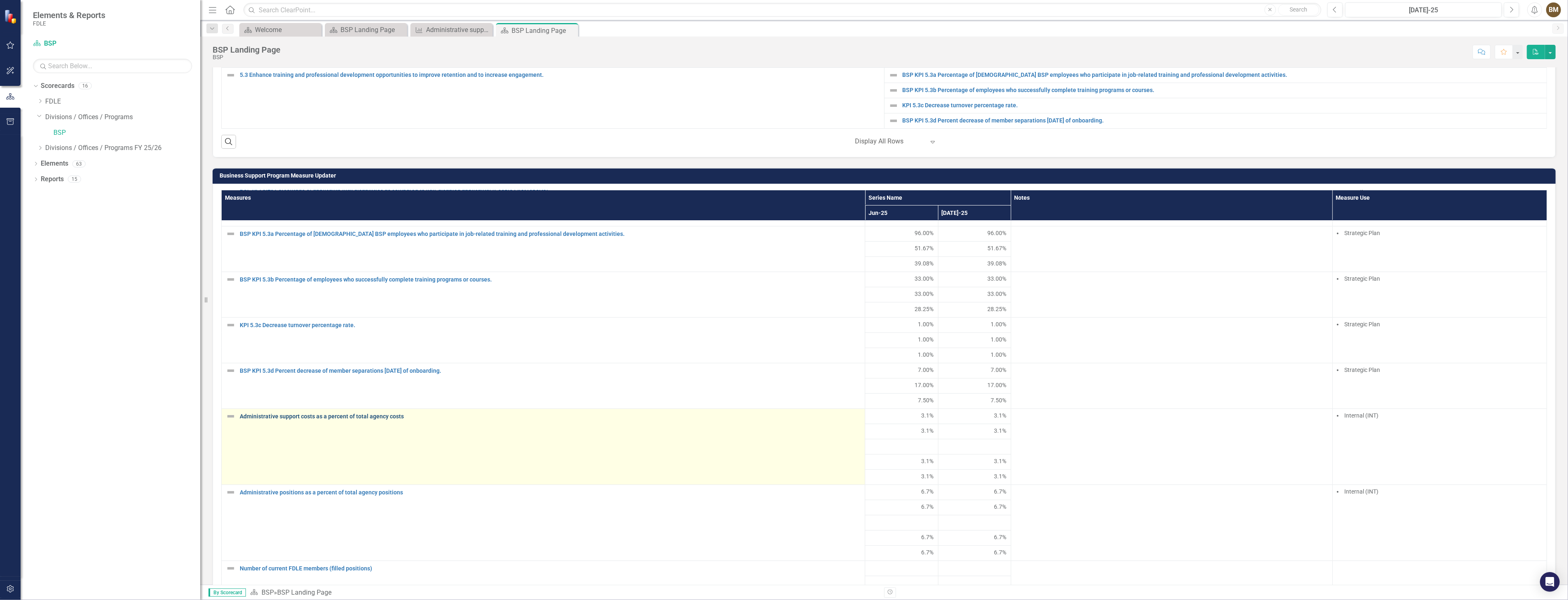
click at [360, 420] on link "Administrative support costs as a percent of total agency costs" at bounding box center [550, 417] width 621 height 6
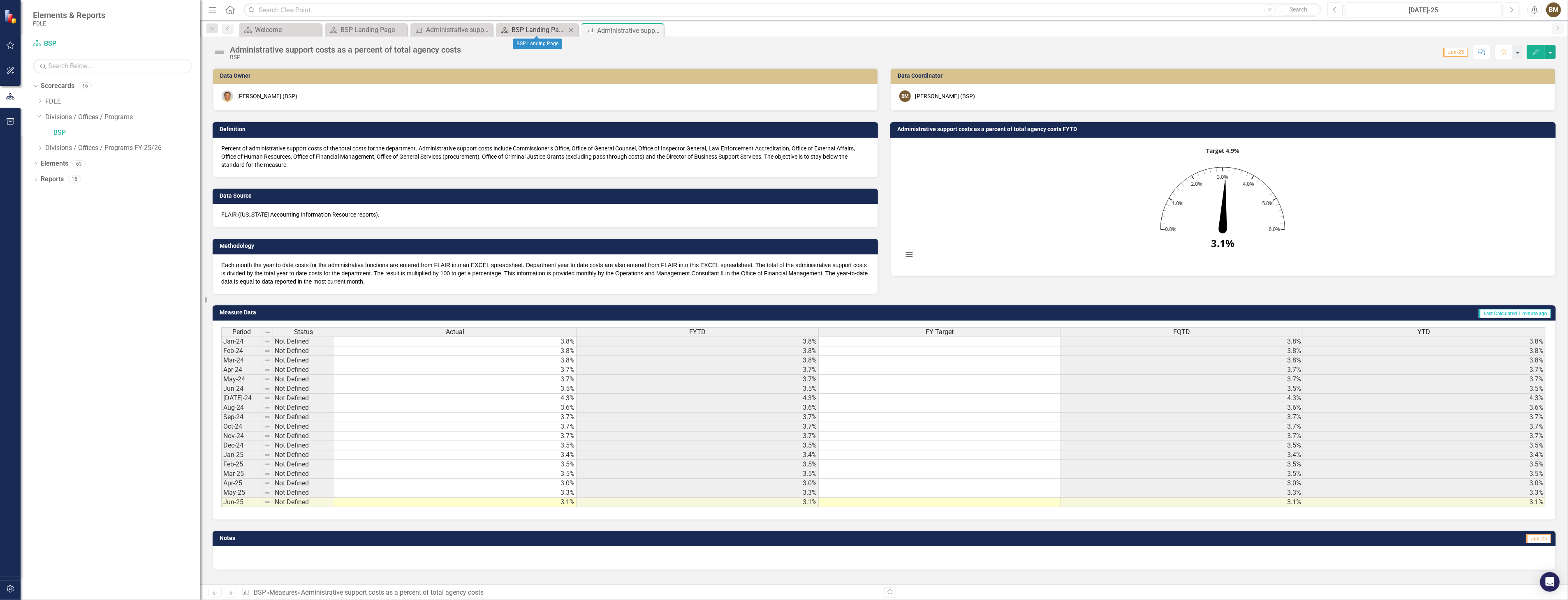
click at [545, 31] on div "BSP Landing Page" at bounding box center [538, 30] width 54 height 10
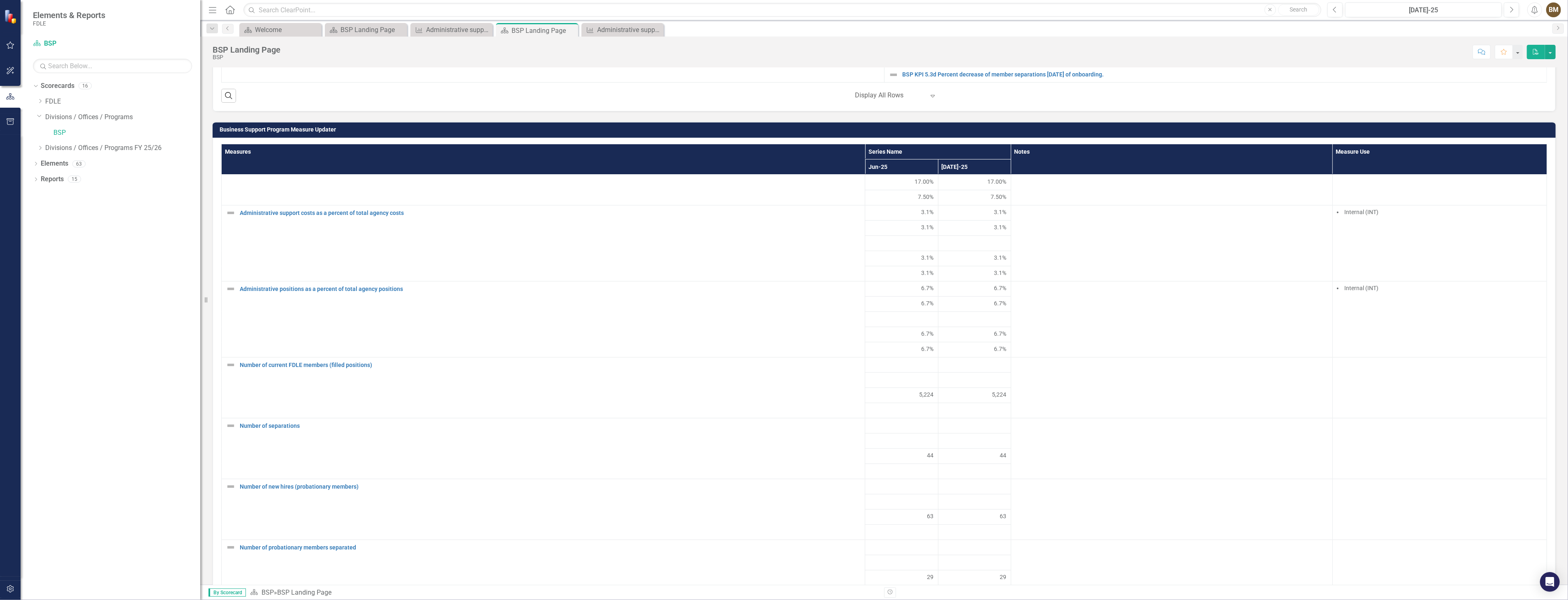
scroll to position [685, 0]
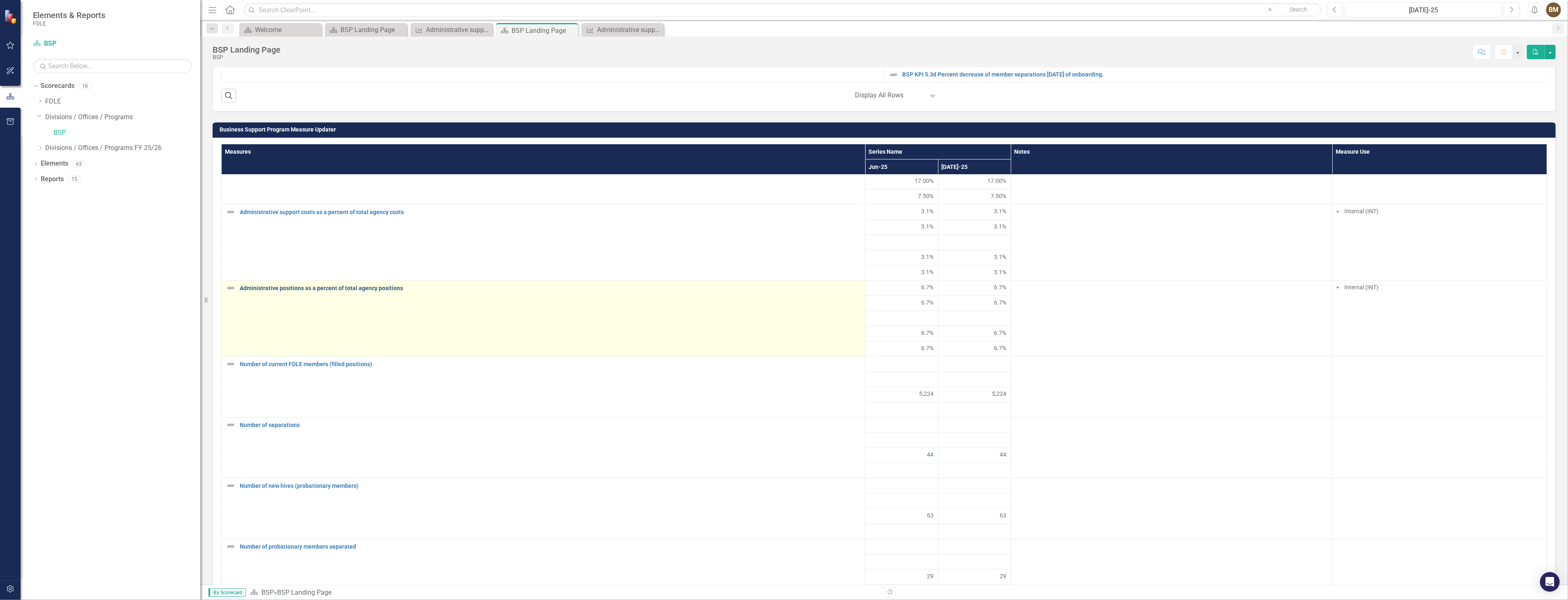
click at [381, 291] on link "Administrative positions as a percent of total agency positions" at bounding box center [550, 288] width 621 height 6
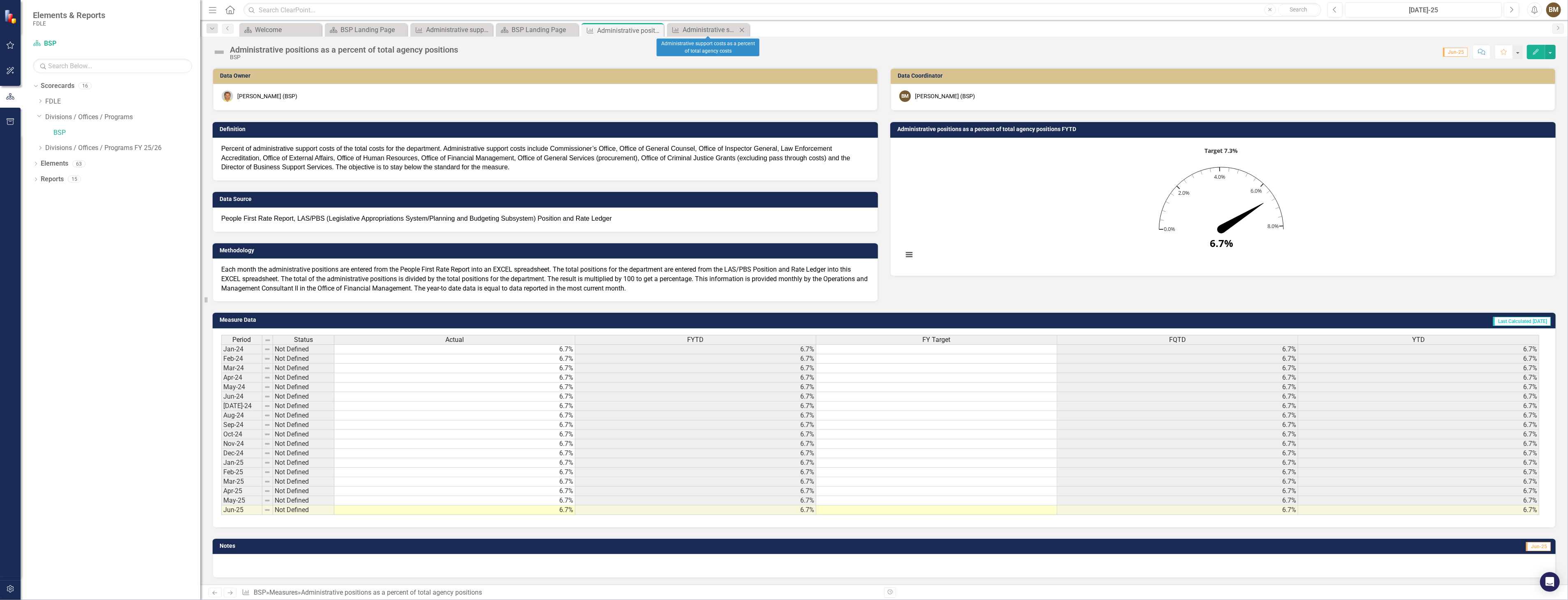
click at [739, 31] on icon "Close" at bounding box center [742, 30] width 9 height 7
click at [656, 32] on icon "Close" at bounding box center [656, 30] width 9 height 7
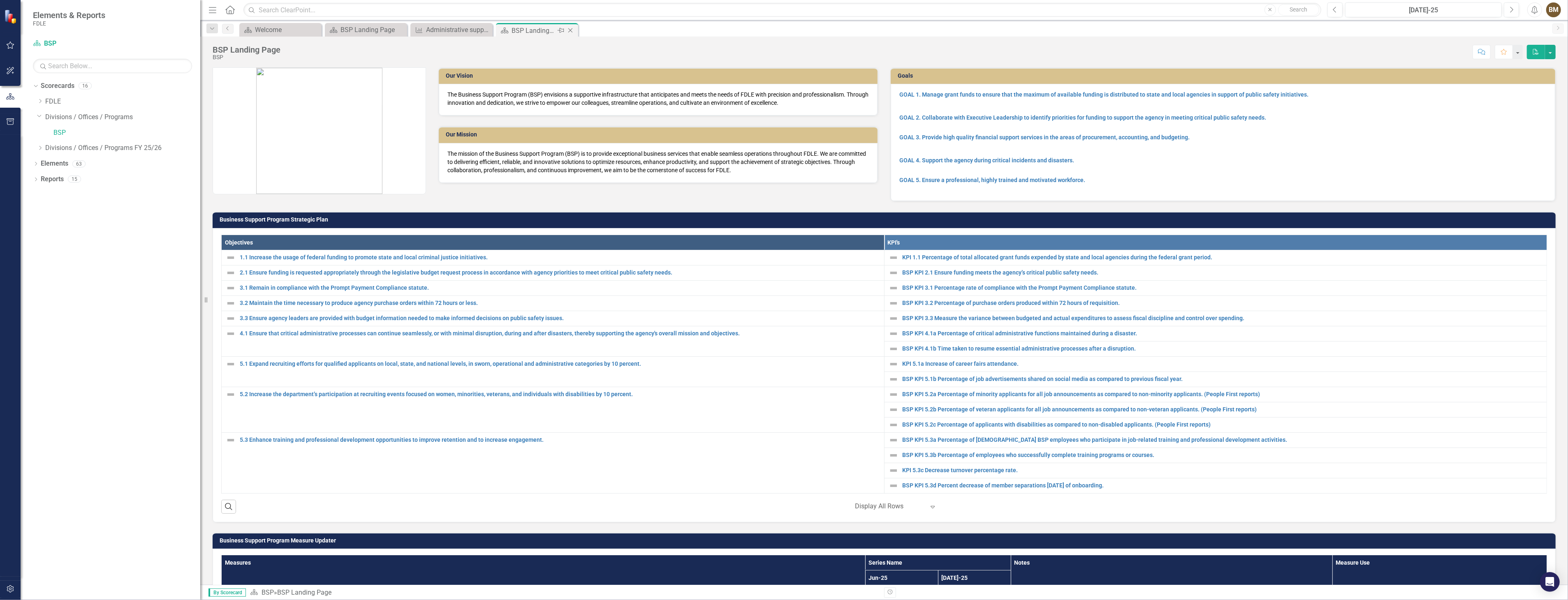
click at [573, 30] on icon "Close" at bounding box center [570, 30] width 9 height 7
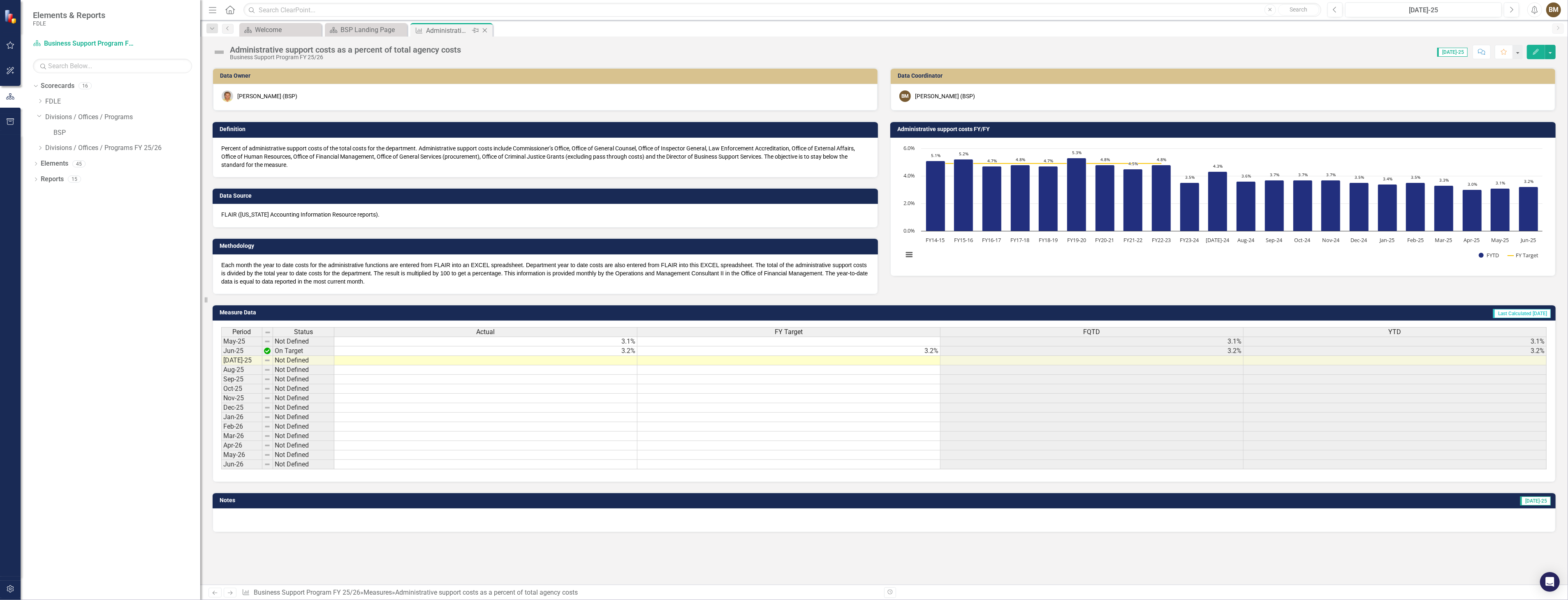
click at [488, 32] on icon "Close" at bounding box center [485, 30] width 9 height 7
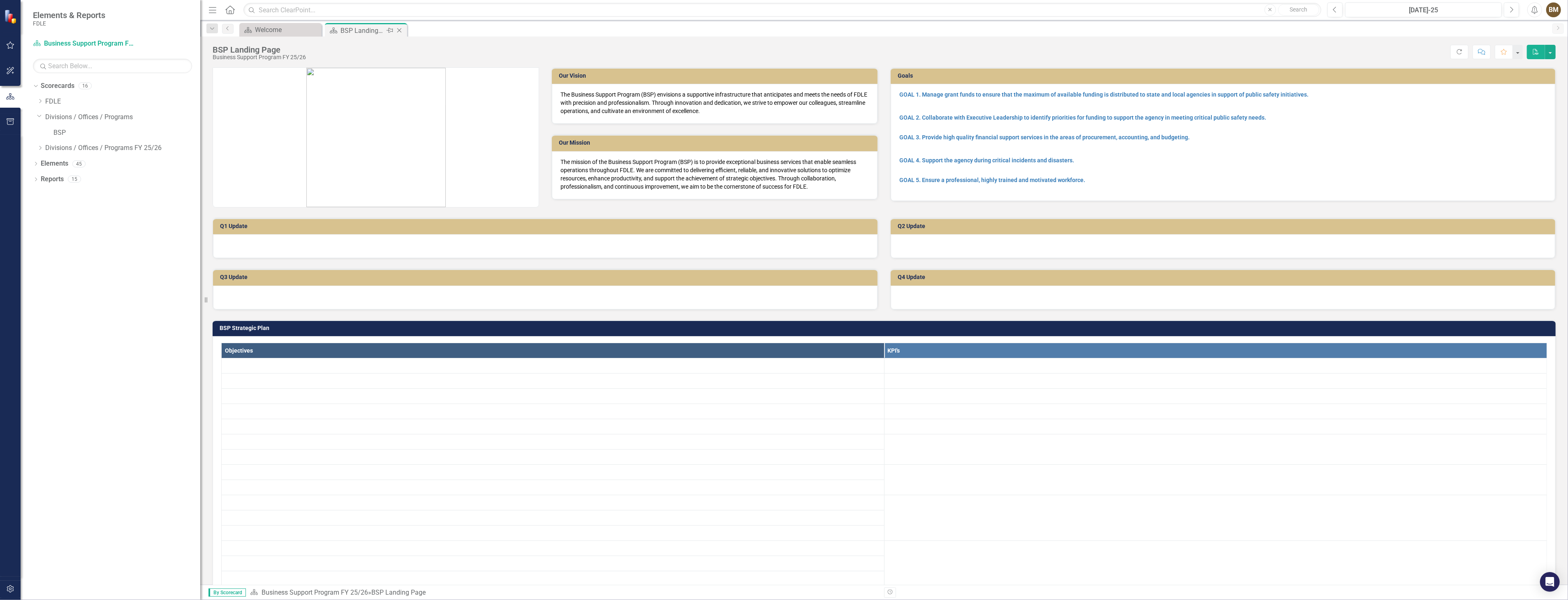
click at [398, 31] on icon at bounding box center [399, 30] width 4 height 4
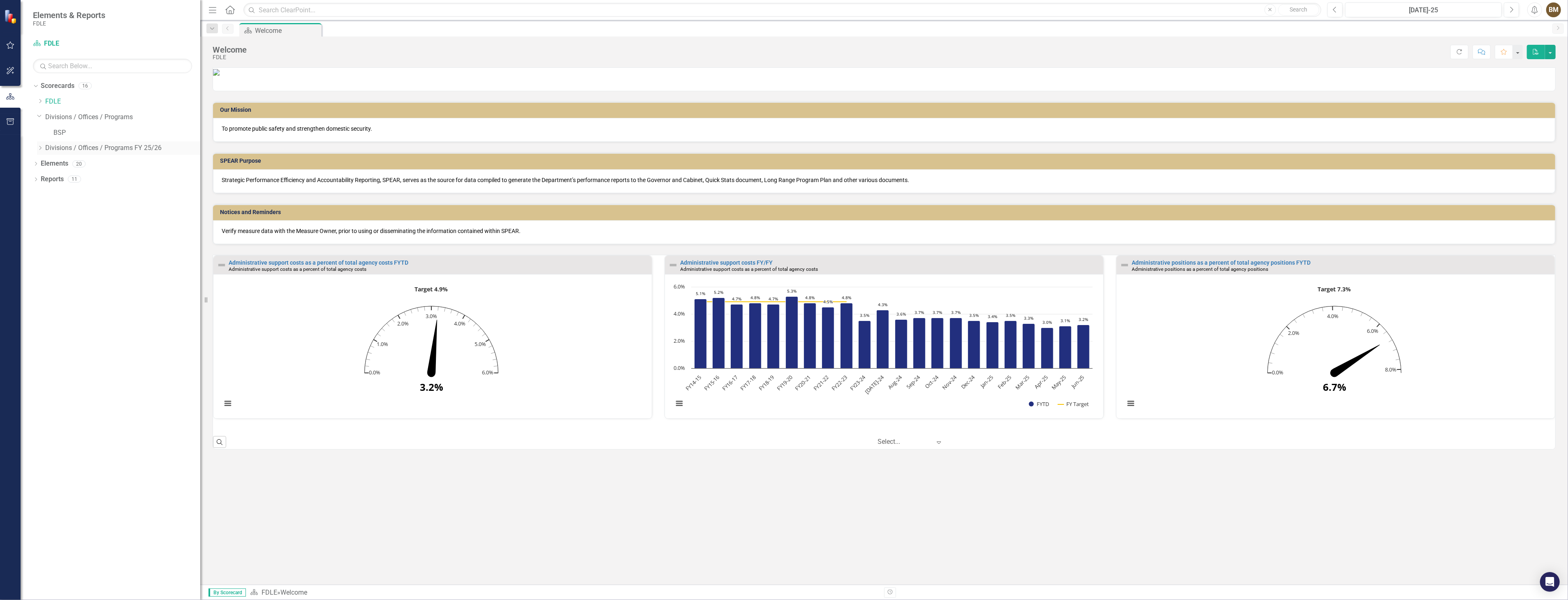
click at [41, 148] on icon at bounding box center [40, 148] width 2 height 4
click at [130, 163] on link "Business Support Program FY 25/26" at bounding box center [127, 164] width 147 height 10
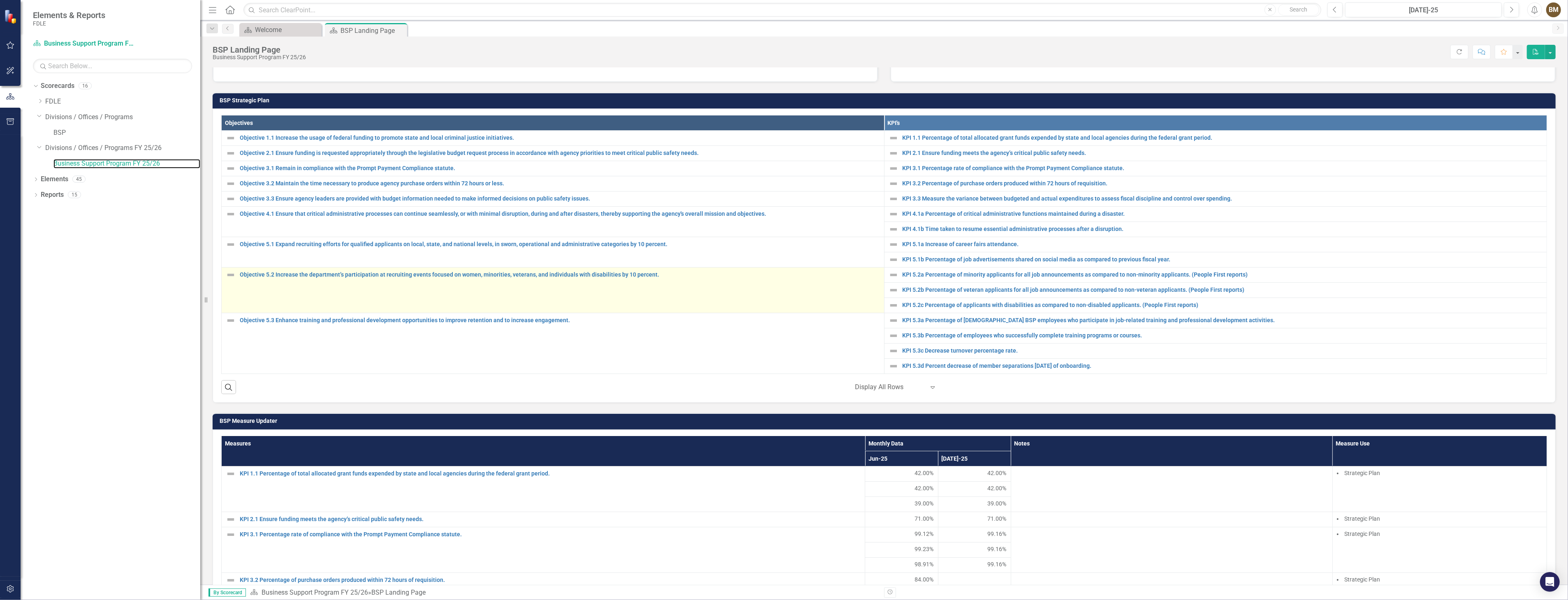
scroll to position [228, 0]
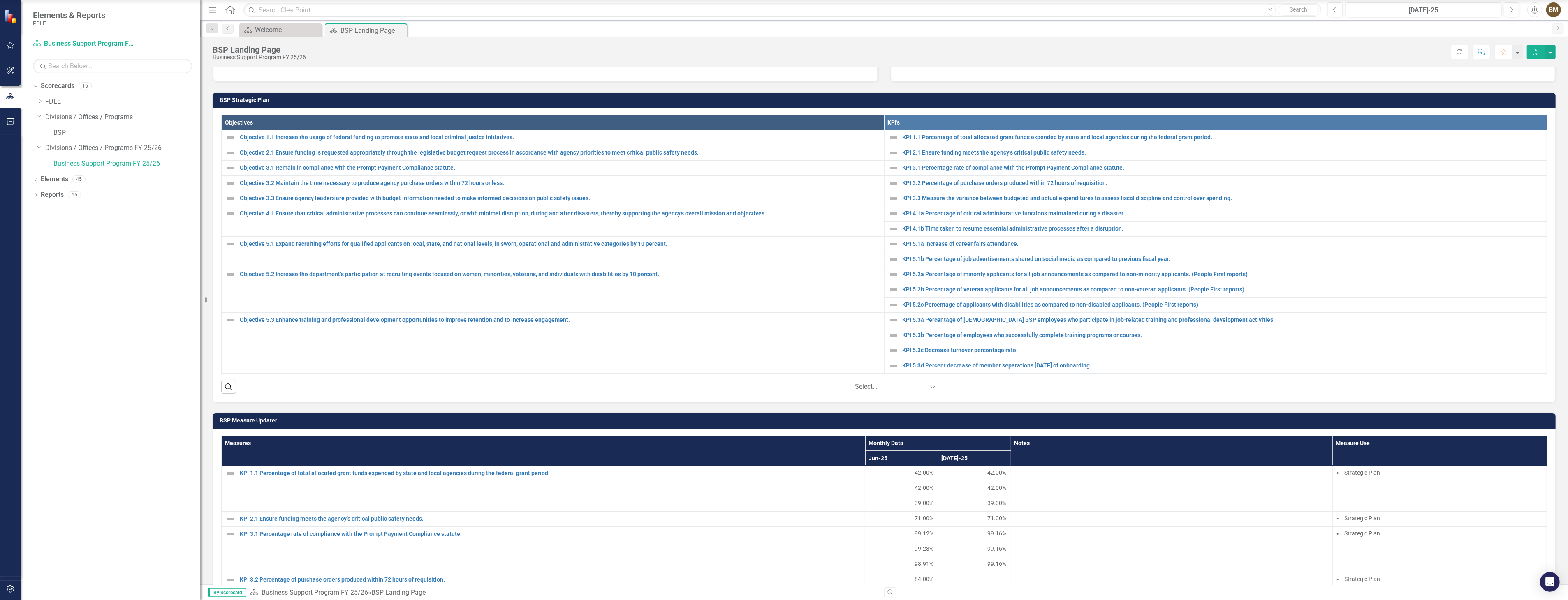
click at [866, 391] on div at bounding box center [890, 387] width 70 height 11
click at [763, 389] on div "Search ‹ Previous 1 (current) › Next 5 results available. Use Up and Down to ch…" at bounding box center [884, 383] width 1326 height 20
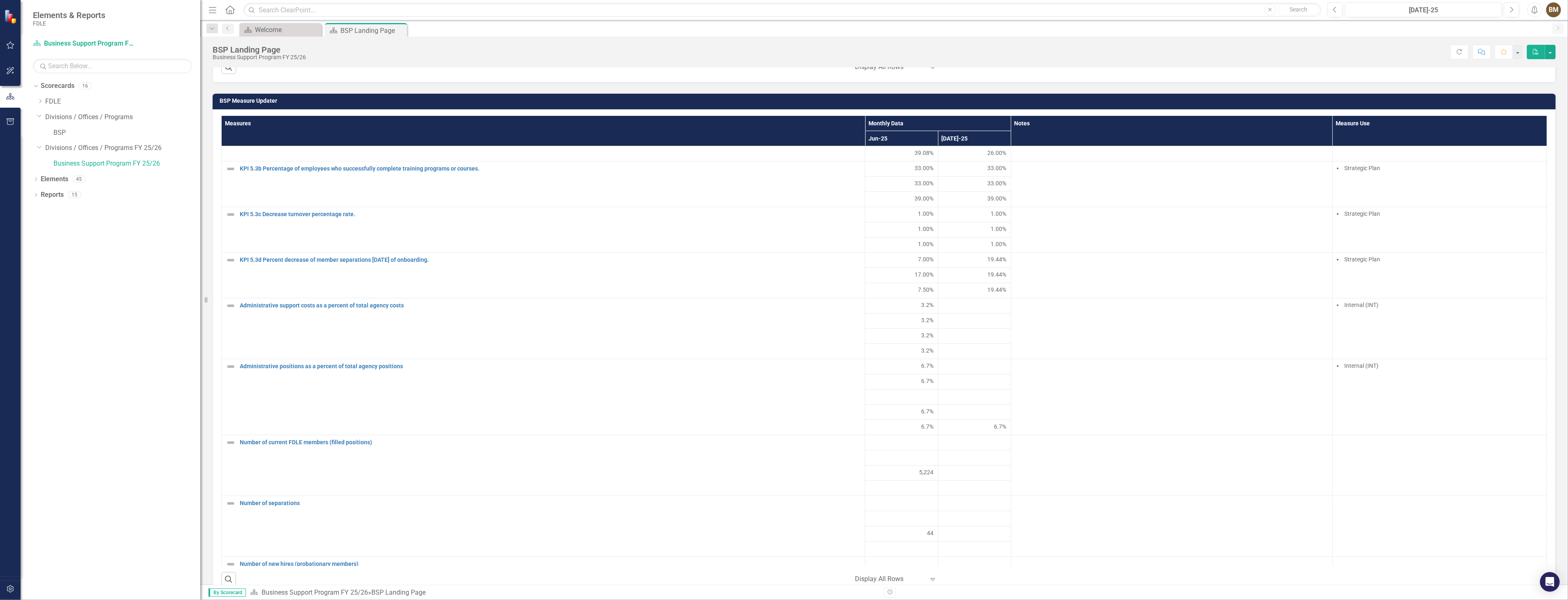
scroll to position [548, 0]
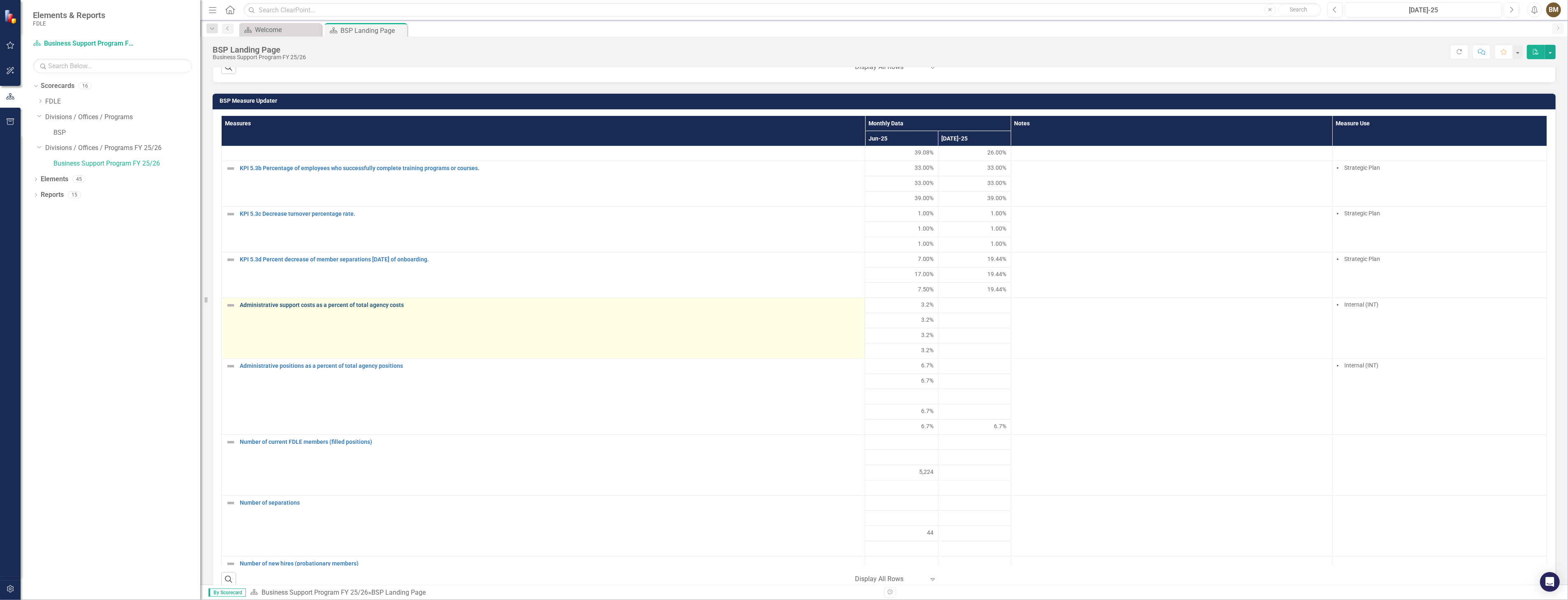
click at [360, 309] on link "Administrative support costs as a percent of total agency costs" at bounding box center [550, 305] width 621 height 6
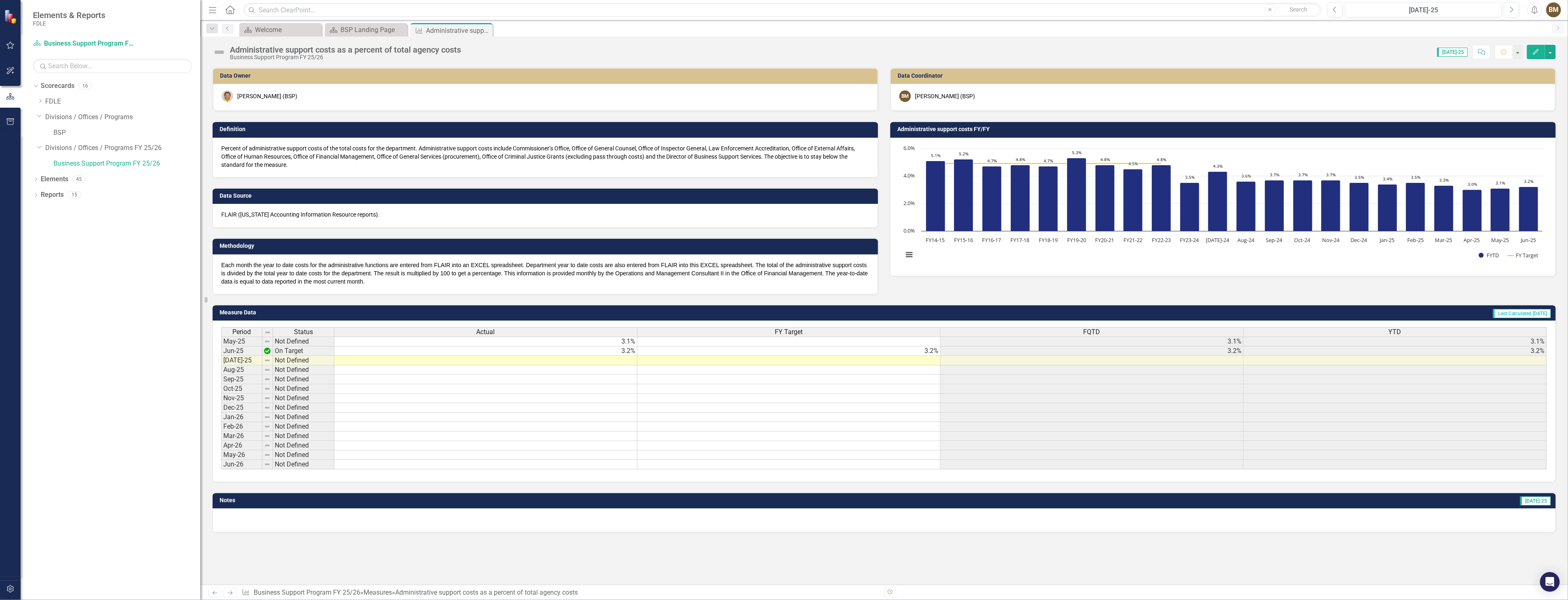
click at [628, 339] on td "3.1%" at bounding box center [486, 341] width 303 height 10
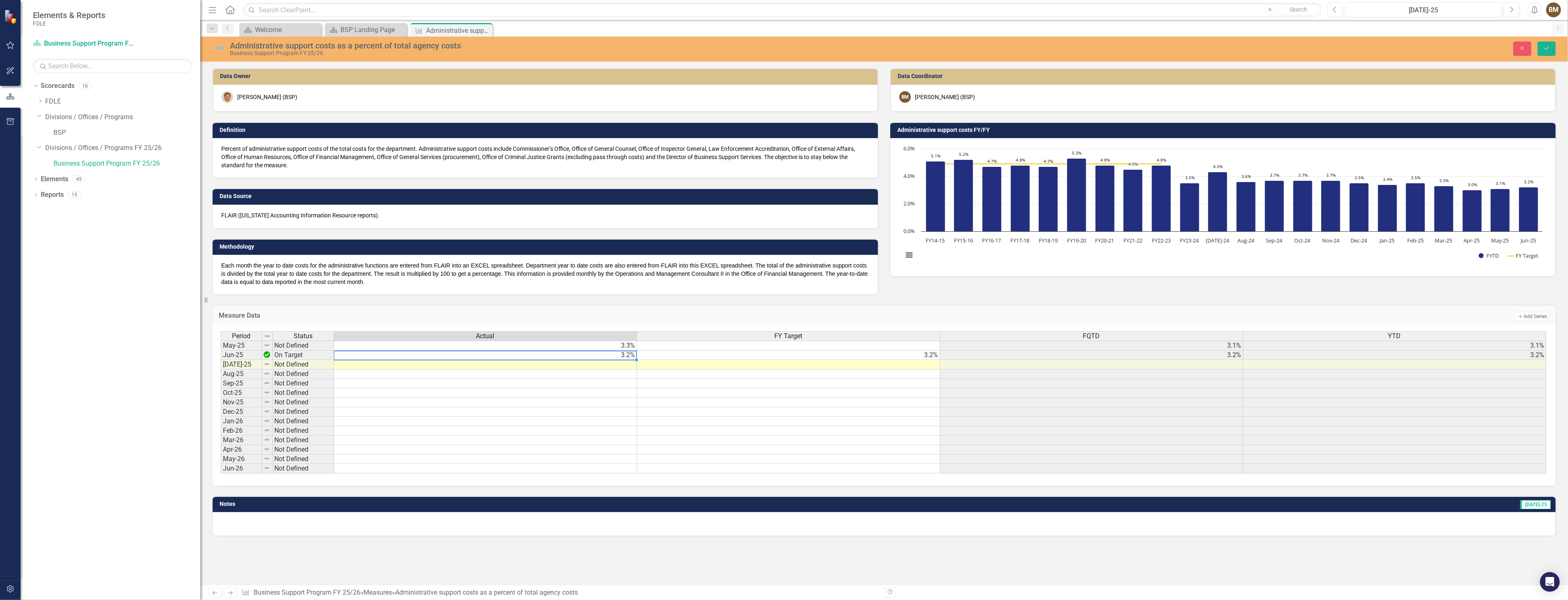
click at [631, 355] on td "3.2%" at bounding box center [486, 355] width 303 height 10
type textarea "3.1"
click at [450, 495] on div "Notes Jul-25" at bounding box center [884, 511] width 1356 height 50
click at [614, 367] on td at bounding box center [486, 365] width 303 height 10
type textarea "3.8"
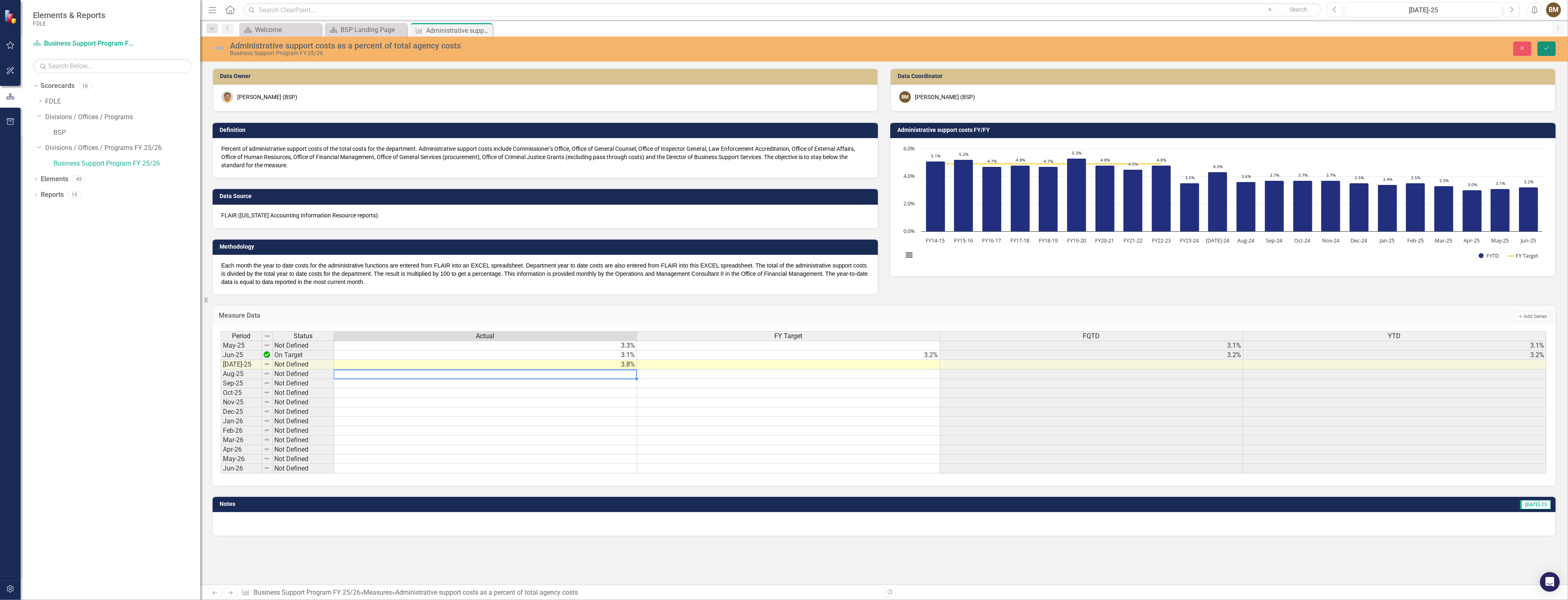
click at [1542, 47] on button "Save" at bounding box center [1547, 49] width 18 height 15
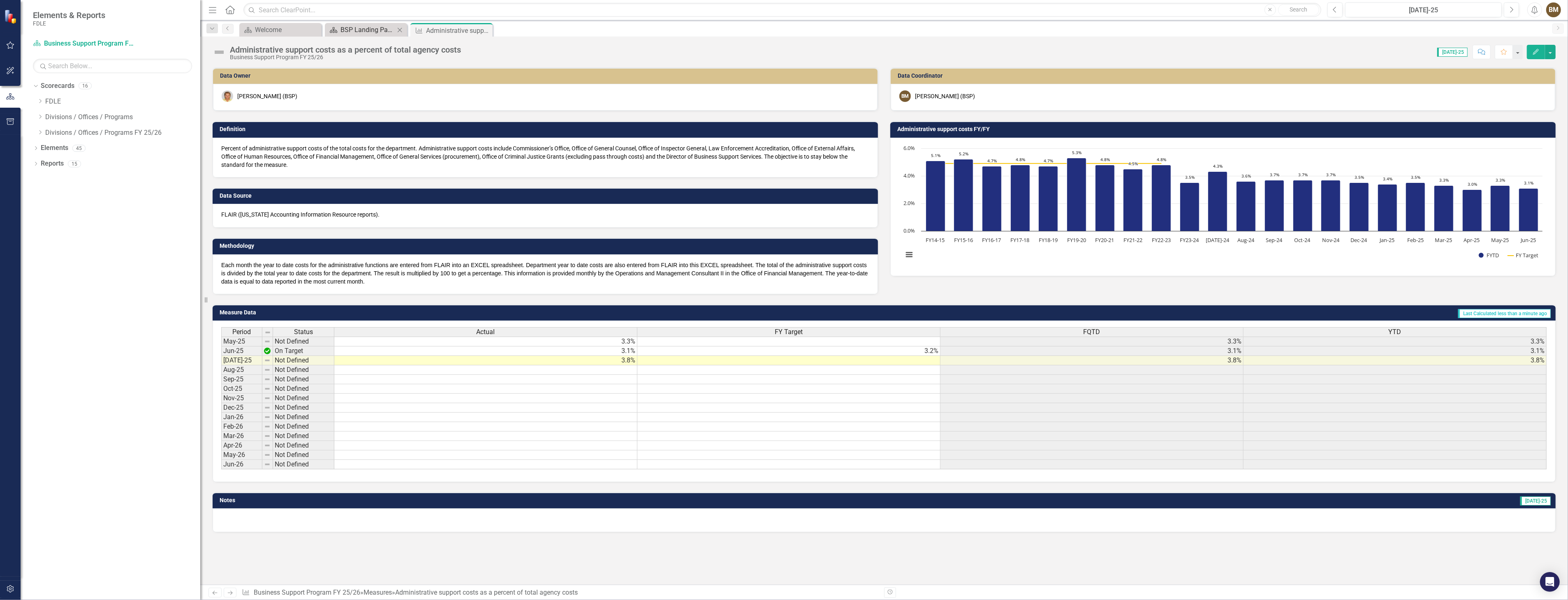
click at [374, 30] on div "BSP Landing Page" at bounding box center [367, 30] width 54 height 10
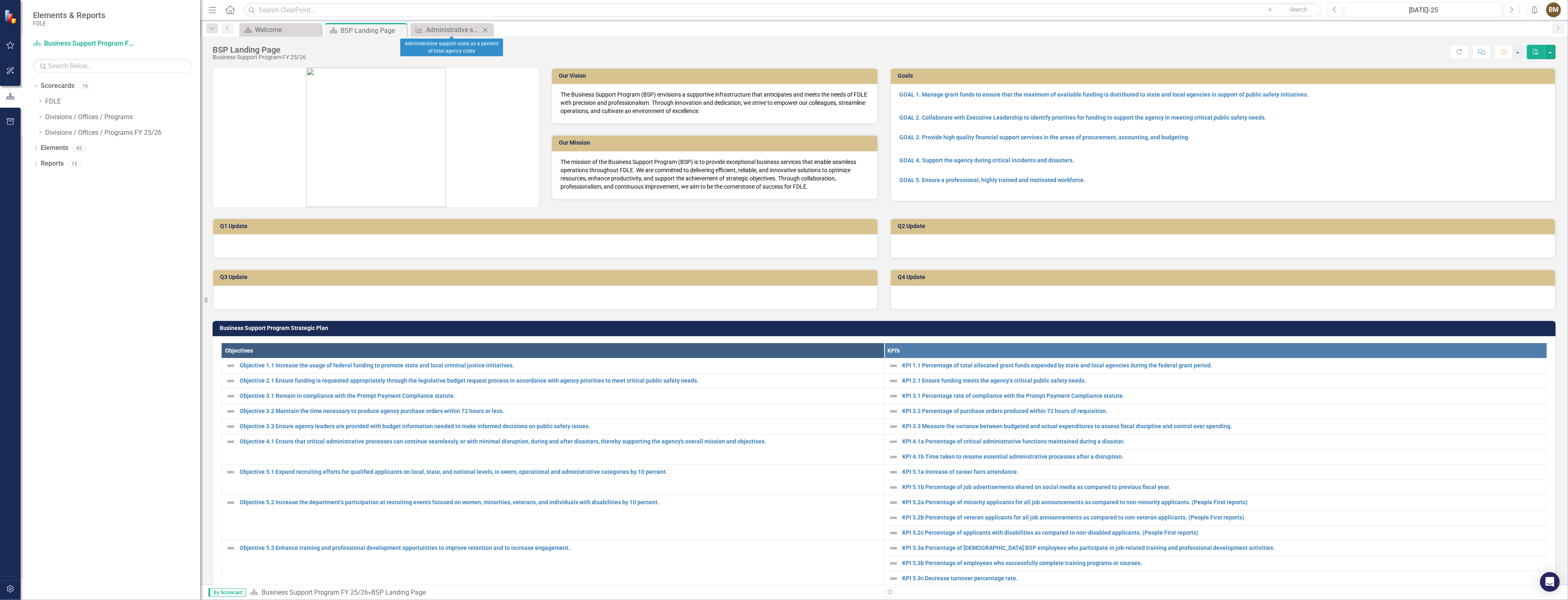
click at [486, 29] on icon "Close" at bounding box center [485, 30] width 9 height 7
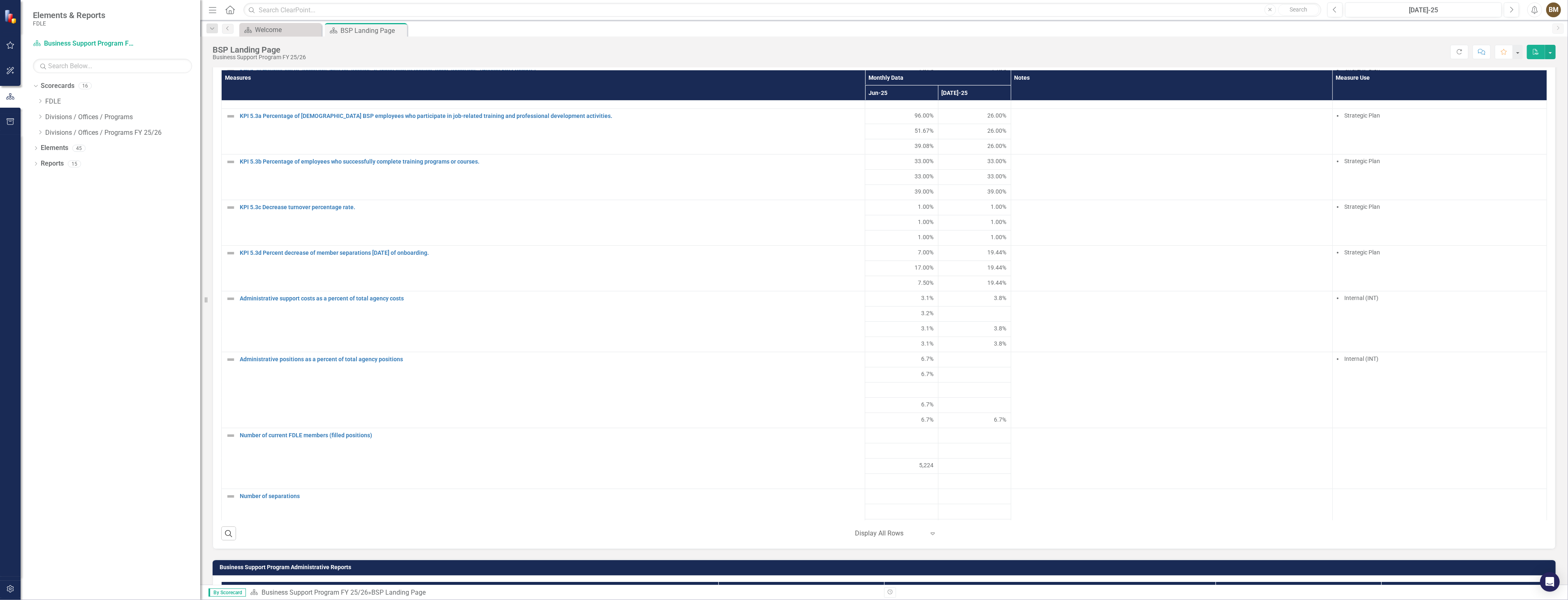
scroll to position [594, 0]
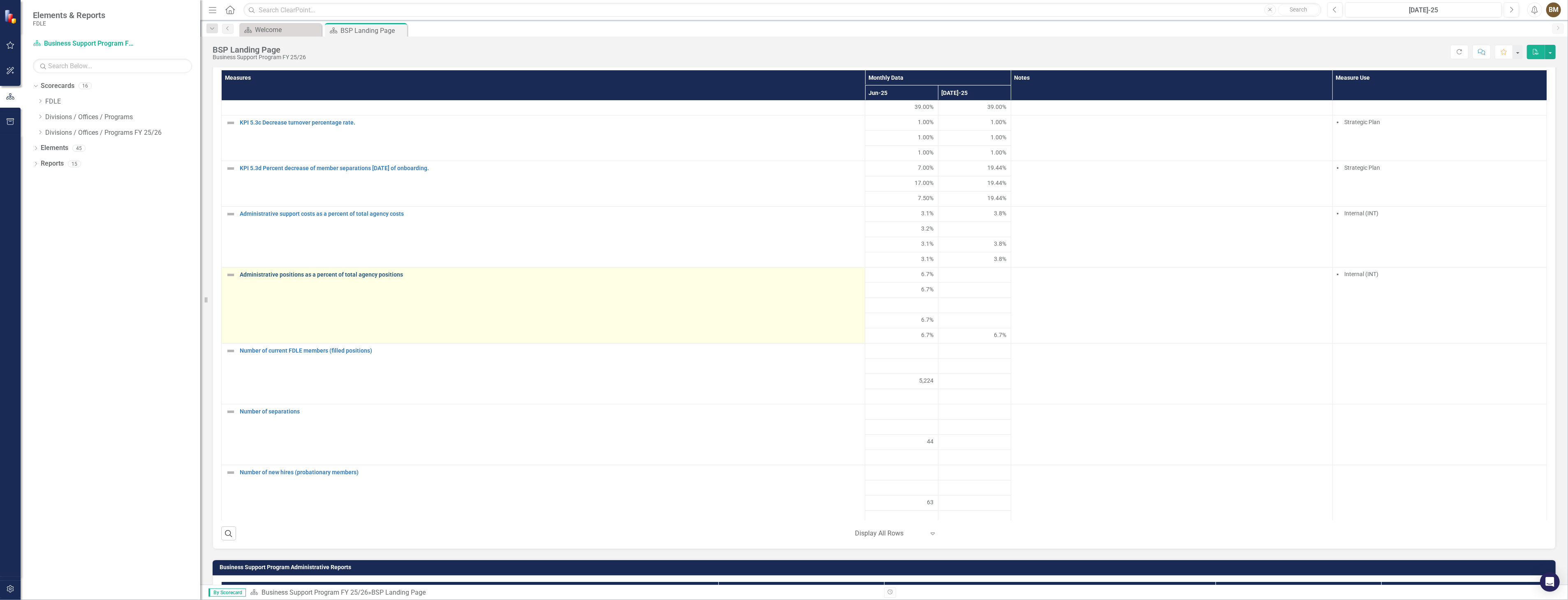
click at [355, 278] on link "Administrative positions as a percent of total agency positions" at bounding box center [550, 275] width 621 height 6
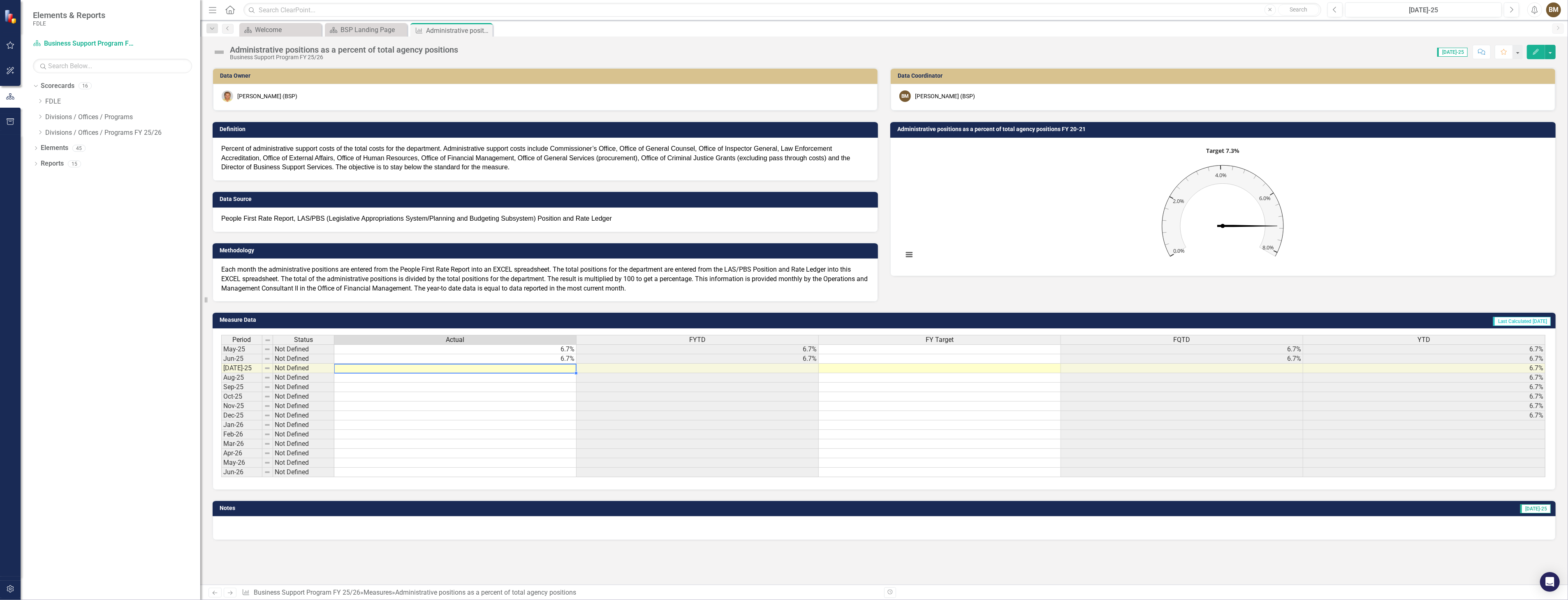
click at [566, 368] on td at bounding box center [455, 369] width 242 height 10
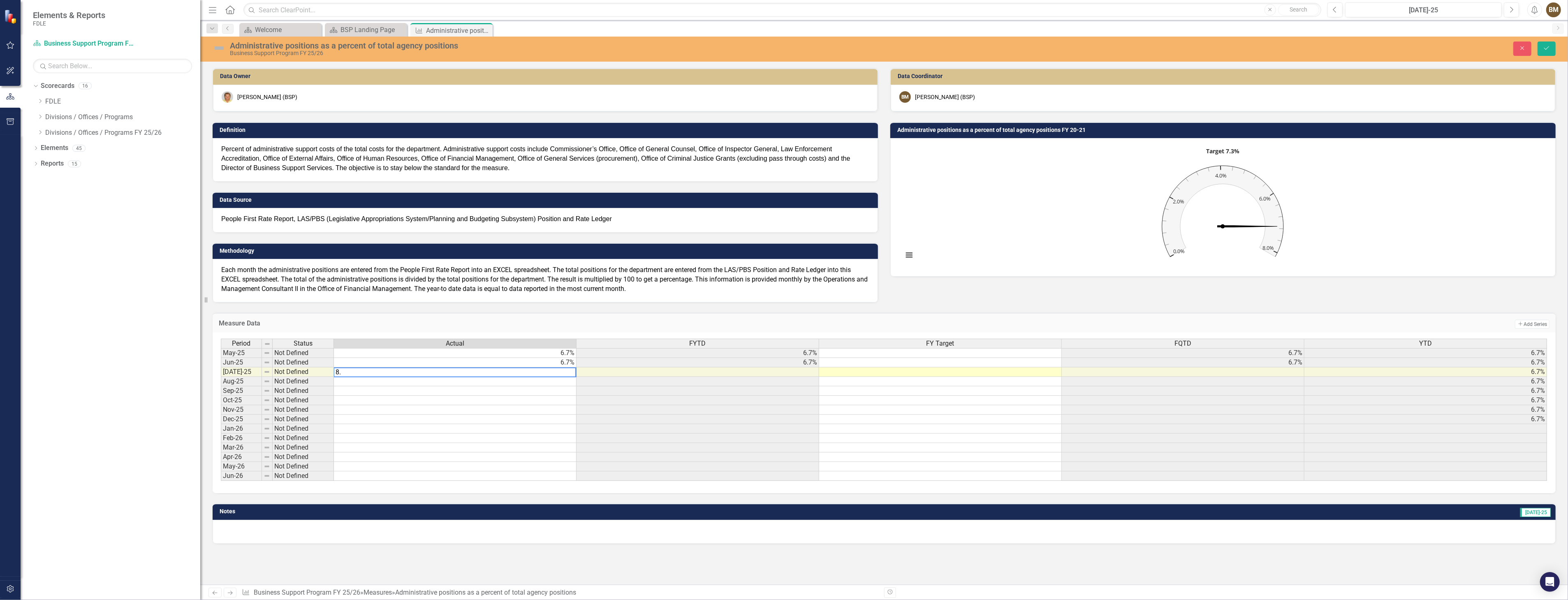
type textarea "8.5"
click at [1544, 48] on icon "Save" at bounding box center [1547, 47] width 7 height 5
